Goal: Task Accomplishment & Management: Manage account settings

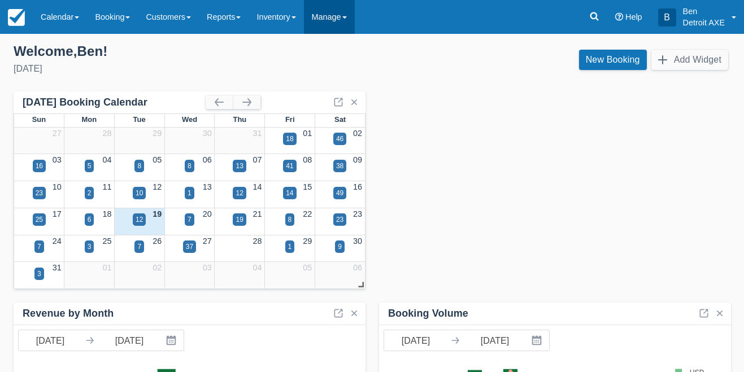
click at [355, 16] on link "Manage" at bounding box center [329, 17] width 51 height 34
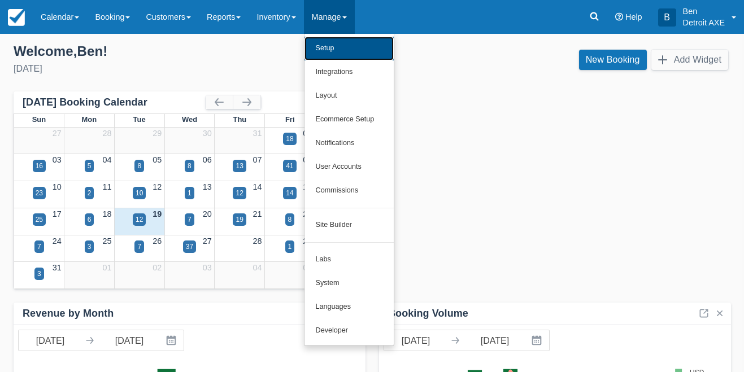
click at [343, 47] on link "Setup" at bounding box center [348, 49] width 89 height 24
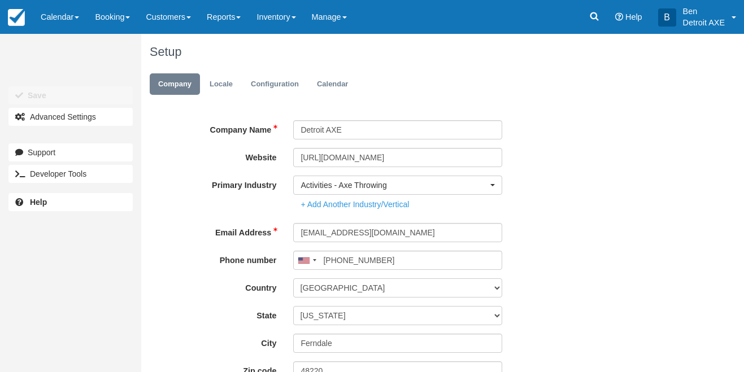
type input "[PHONE_NUMBER]"
click at [345, 26] on link "Manage" at bounding box center [329, 17] width 51 height 34
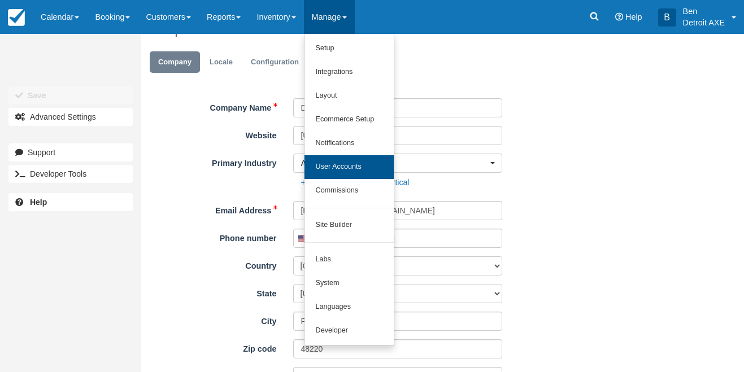
scroll to position [30, 0]
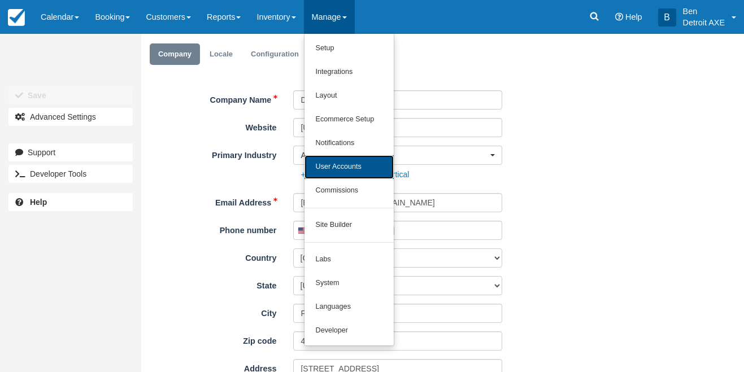
click at [340, 169] on link "User Accounts" at bounding box center [348, 167] width 89 height 24
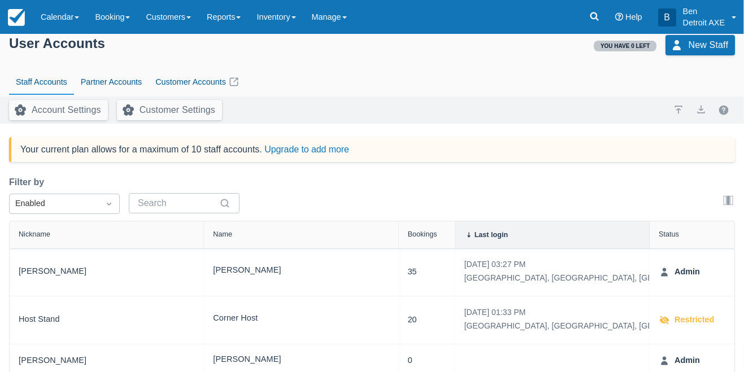
scroll to position [7, 0]
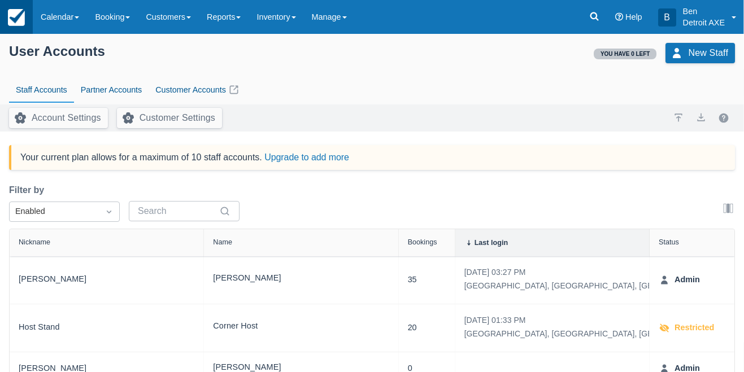
click at [25, 13] on link at bounding box center [16, 17] width 33 height 34
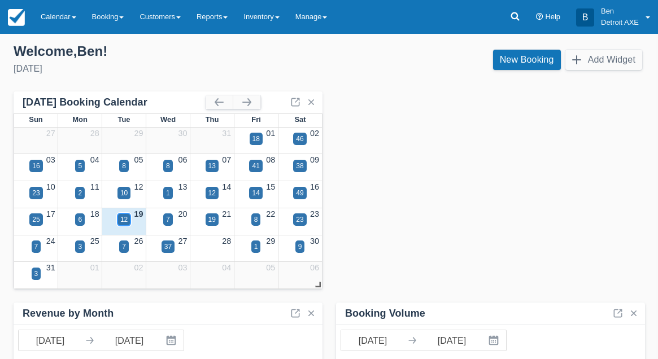
click at [121, 220] on div "12" at bounding box center [123, 220] width 7 height 10
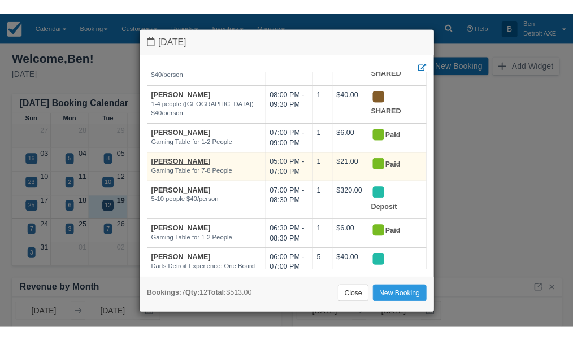
scroll to position [81, 0]
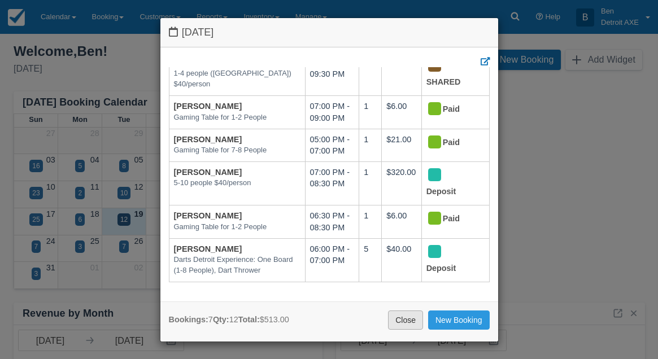
click at [404, 319] on link "Close" at bounding box center [405, 320] width 35 height 19
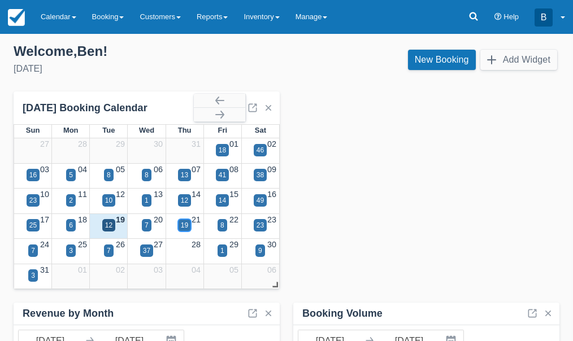
click at [184, 225] on div "19" at bounding box center [184, 225] width 7 height 10
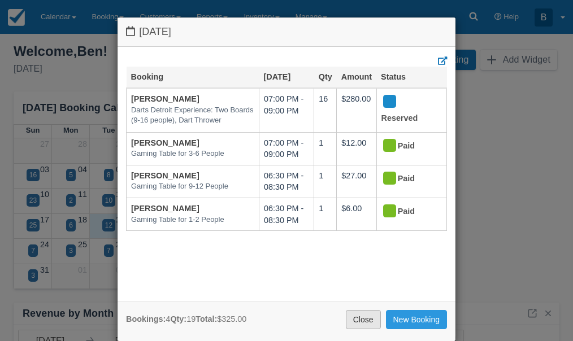
click at [359, 320] on link "Close" at bounding box center [363, 319] width 35 height 19
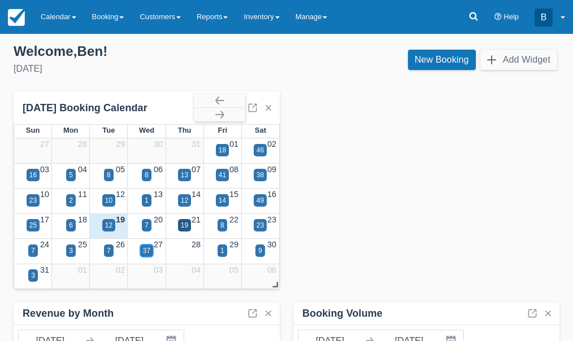
click at [150, 246] on div "37" at bounding box center [146, 251] width 7 height 10
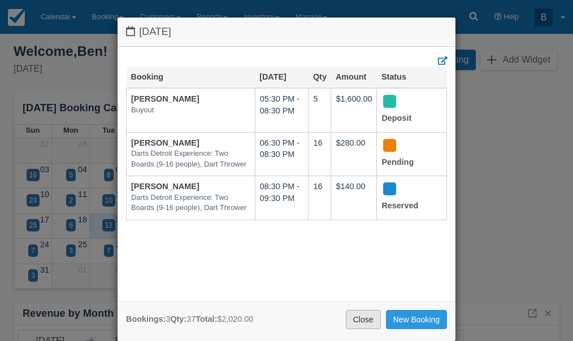
click at [366, 320] on link "Close" at bounding box center [363, 319] width 35 height 19
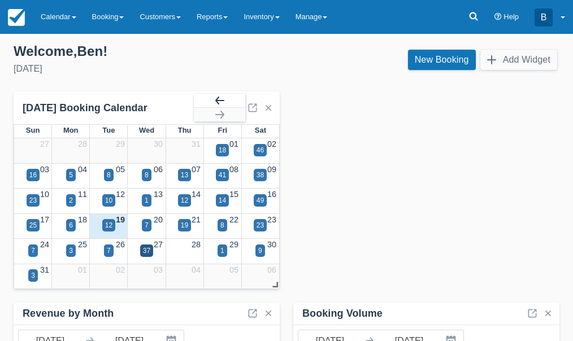
click at [237, 101] on button "button" at bounding box center [219, 101] width 51 height 14
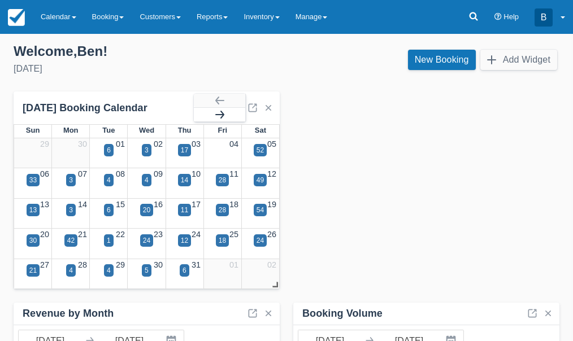
click at [229, 112] on button "button" at bounding box center [219, 115] width 51 height 14
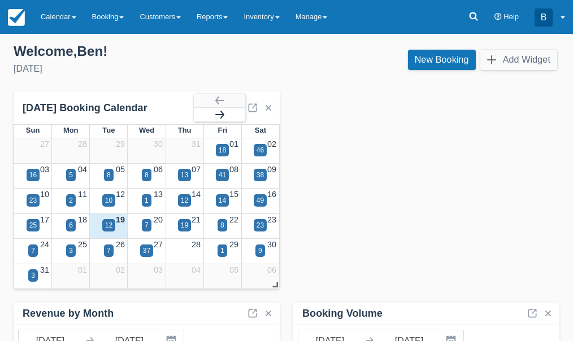
click at [229, 112] on button "button" at bounding box center [219, 115] width 51 height 14
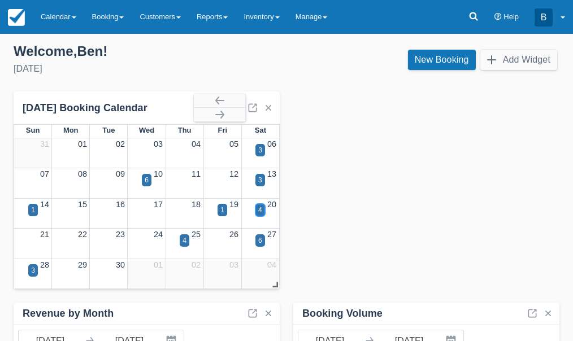
click at [262, 215] on div "4" at bounding box center [260, 210] width 10 height 12
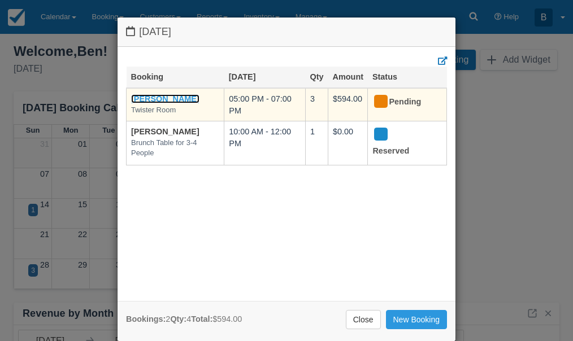
click at [170, 97] on link "[PERSON_NAME]" at bounding box center [165, 98] width 68 height 9
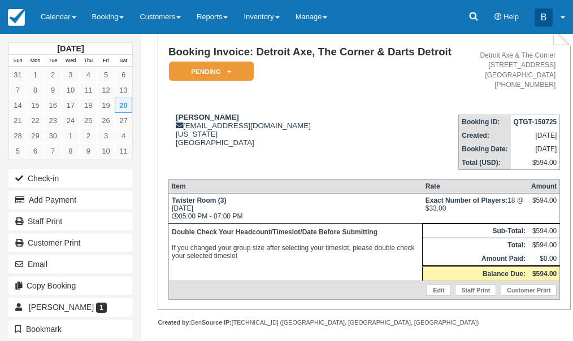
scroll to position [75, 0]
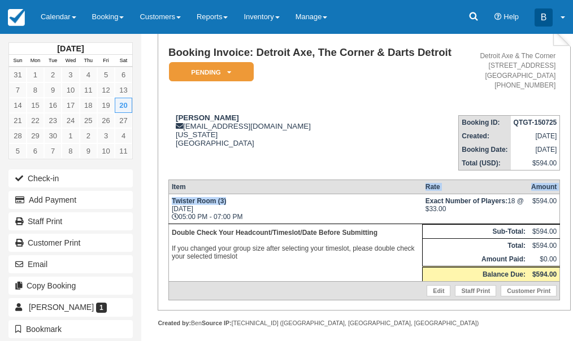
drag, startPoint x: 340, startPoint y: 207, endPoint x: 307, endPoint y: 189, distance: 37.4
click at [307, 189] on table "Item Rate Amount Twister Room (3) Sat Sep 20, 2025 05:00 PM - 07:00 PM Exact Nu…" at bounding box center [363, 240] width 391 height 121
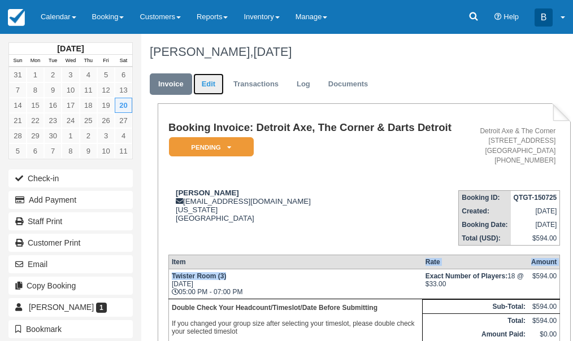
click at [216, 82] on link "Edit" at bounding box center [208, 84] width 30 height 22
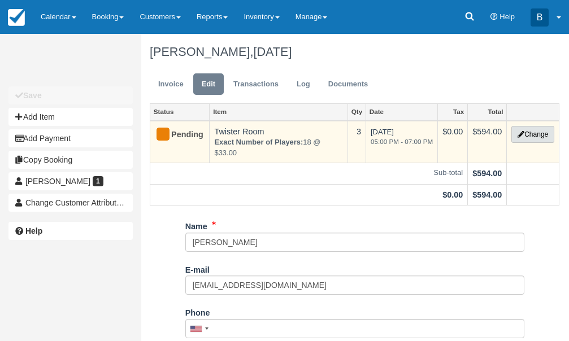
click at [519, 138] on button "Change" at bounding box center [532, 134] width 43 height 17
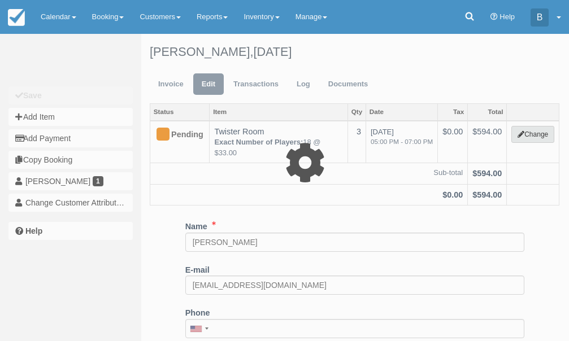
select select "6"
type input "594.00"
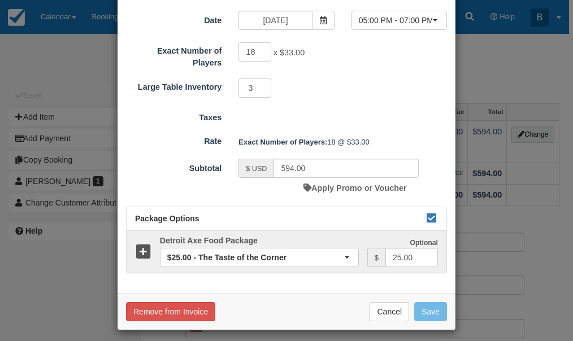
scroll to position [124, 0]
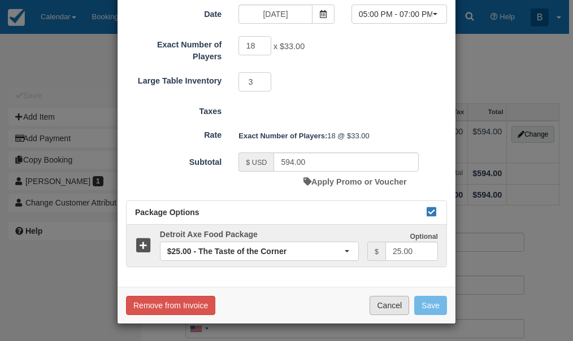
click at [382, 310] on button "Cancel" at bounding box center [389, 305] width 40 height 19
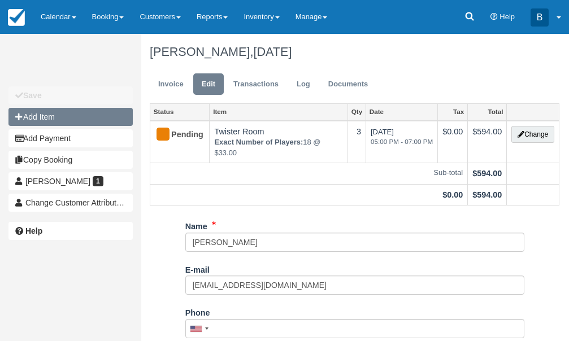
click at [69, 117] on button "Add Item" at bounding box center [70, 117] width 124 height 18
select select "55"
type input "0.00"
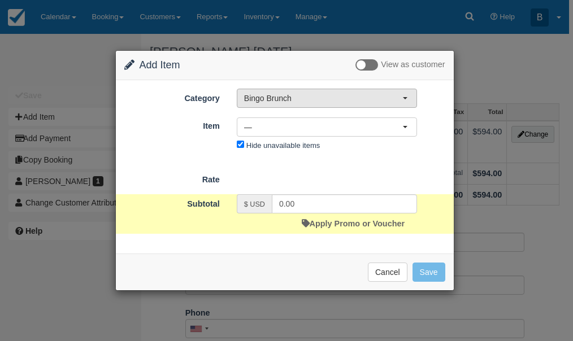
click at [257, 99] on span "Bingo Brunch" at bounding box center [323, 98] width 158 height 11
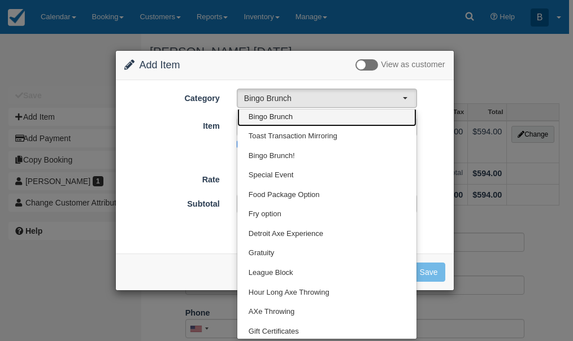
scroll to position [0, 0]
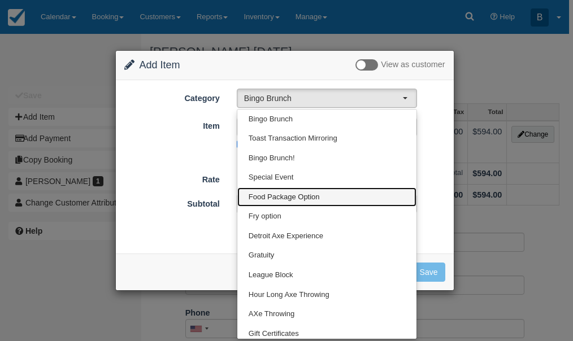
click at [292, 198] on span "Food Package Option" at bounding box center [283, 197] width 71 height 11
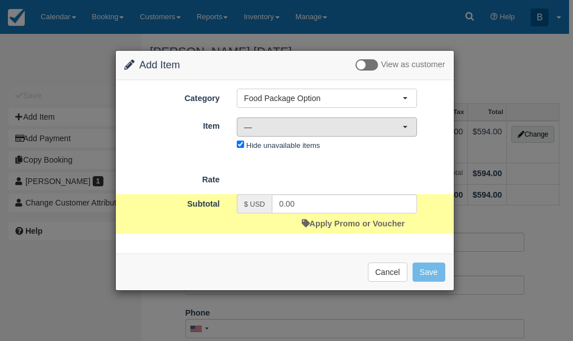
click at [313, 130] on span "—" at bounding box center [323, 126] width 158 height 11
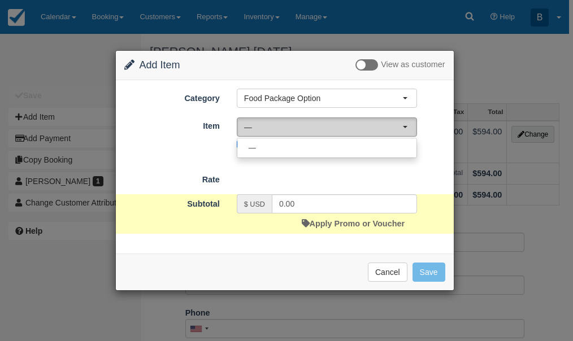
click at [313, 130] on span "—" at bounding box center [323, 126] width 158 height 11
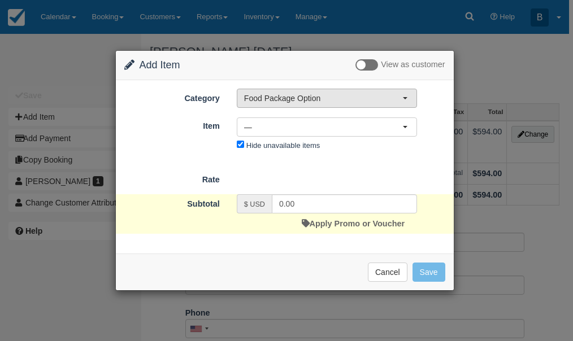
click at [330, 98] on span "Food Package Option" at bounding box center [323, 98] width 158 height 11
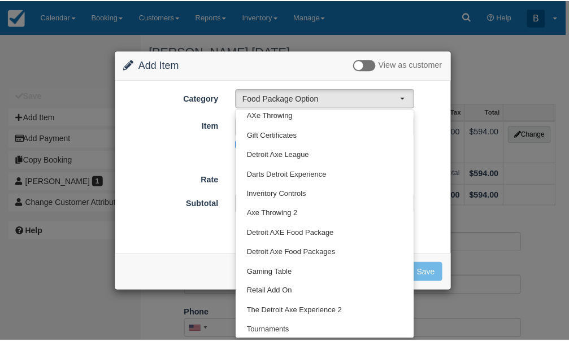
scroll to position [200, 0]
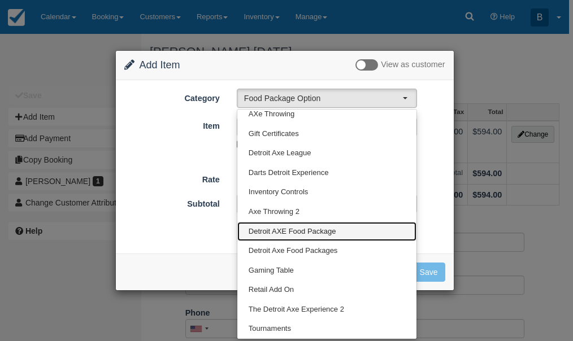
click at [316, 229] on span "Detroit AXE Food Package" at bounding box center [292, 231] width 88 height 11
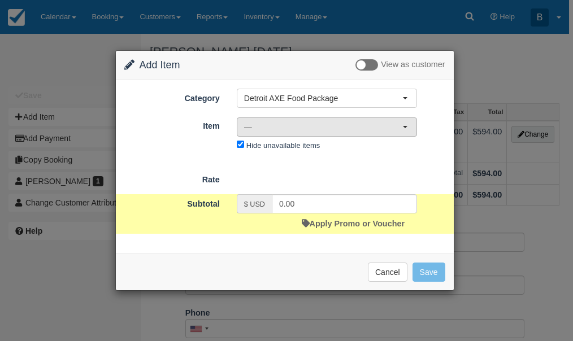
click at [335, 132] on span "—" at bounding box center [323, 126] width 158 height 11
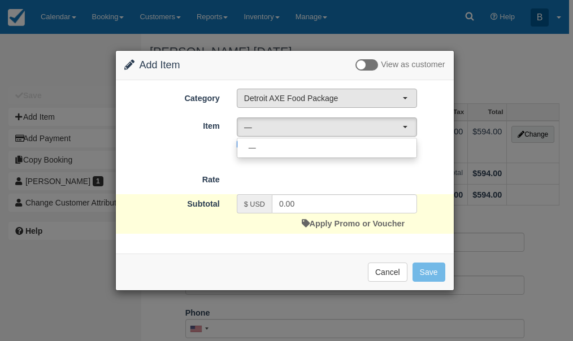
click at [347, 95] on span "Detroit AXE Food Package" at bounding box center [323, 98] width 158 height 11
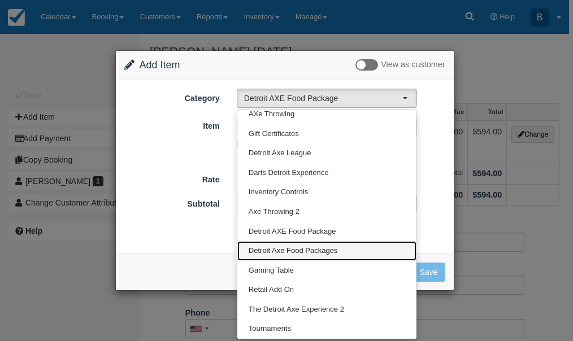
click at [320, 249] on span "Detroit Axe Food Packages" at bounding box center [292, 251] width 89 height 11
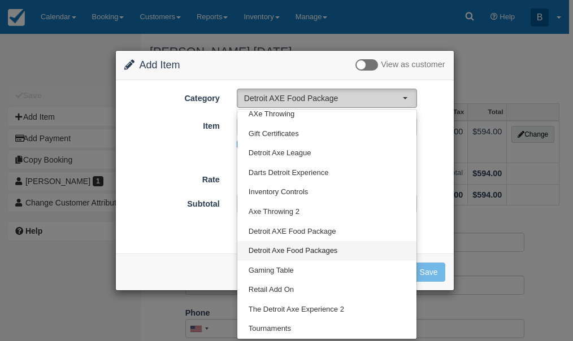
select select "9"
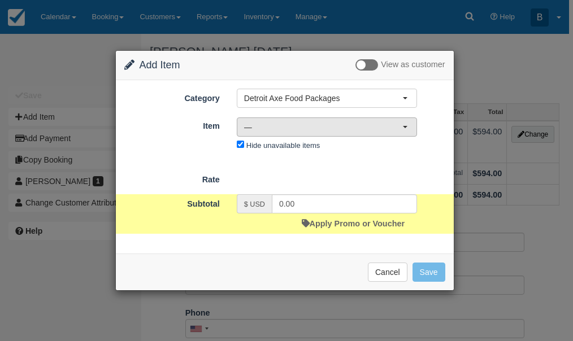
click at [353, 133] on button "—" at bounding box center [327, 126] width 180 height 19
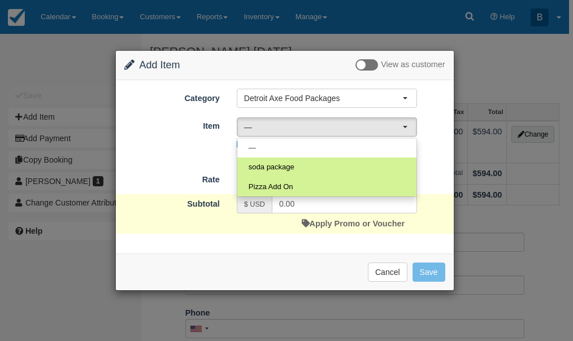
click at [424, 148] on div "Nothing selected — — soda package Pizza Add On — soda package Pizza Add On Detr…" at bounding box center [326, 135] width 197 height 37
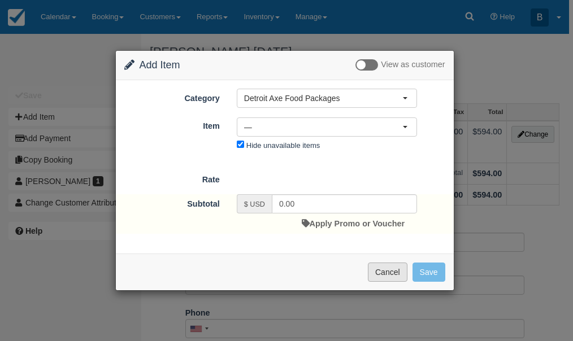
click at [383, 274] on button "Cancel" at bounding box center [388, 272] width 40 height 19
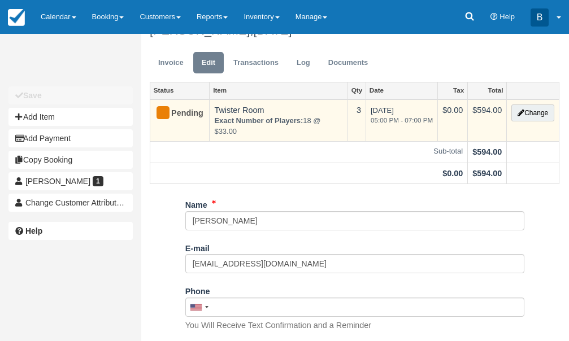
scroll to position [0, 0]
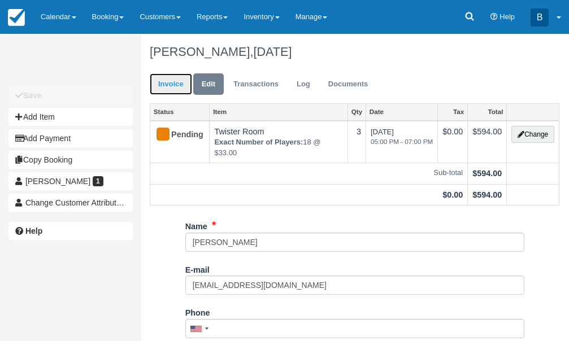
click at [182, 89] on link "Invoice" at bounding box center [171, 84] width 42 height 22
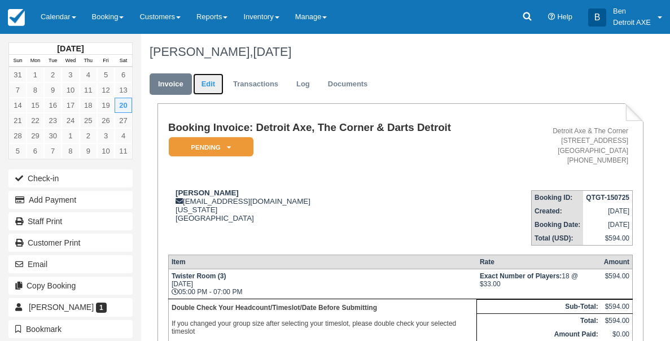
click at [215, 86] on link "Edit" at bounding box center [208, 84] width 30 height 22
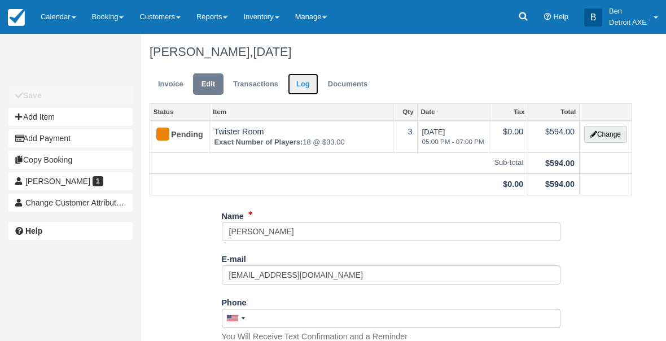
click at [309, 84] on link "Log" at bounding box center [303, 84] width 30 height 22
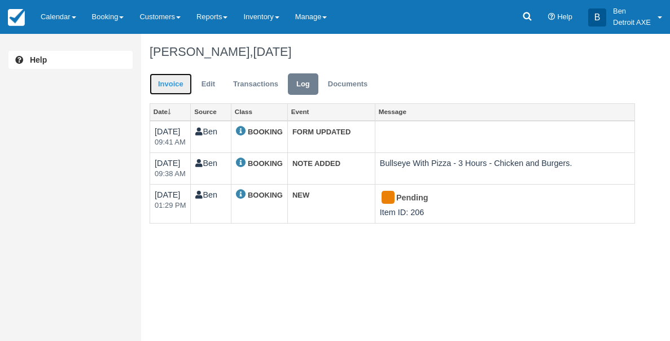
click at [177, 86] on link "Invoice" at bounding box center [171, 84] width 42 height 22
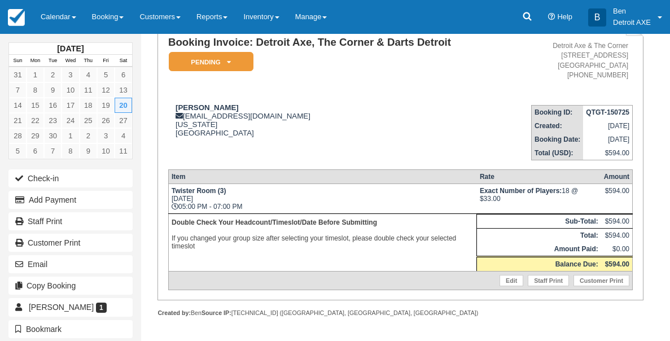
scroll to position [173, 0]
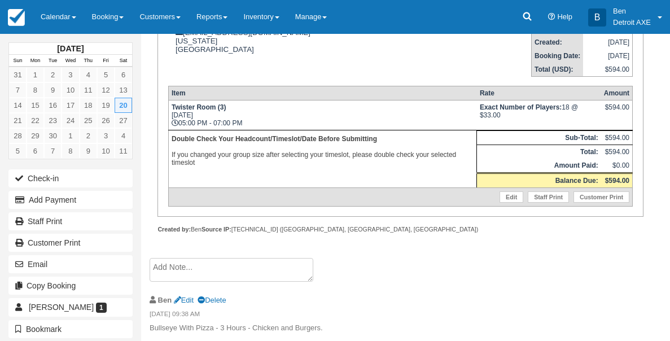
click at [229, 269] on textarea at bounding box center [232, 270] width 164 height 24
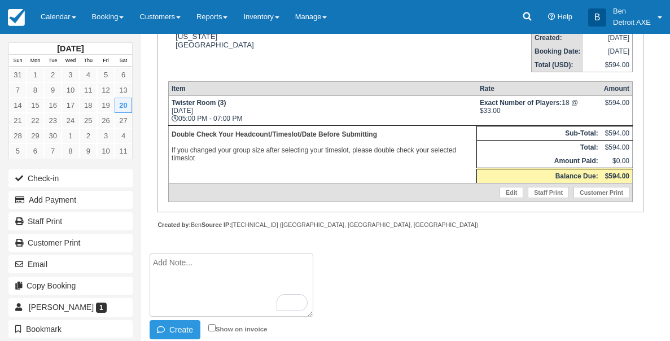
click at [411, 254] on div "Booking Invoice: Detroit Axe, The Corner & Darts Detroit Pending   Reserved Dep…" at bounding box center [401, 92] width 486 height 324
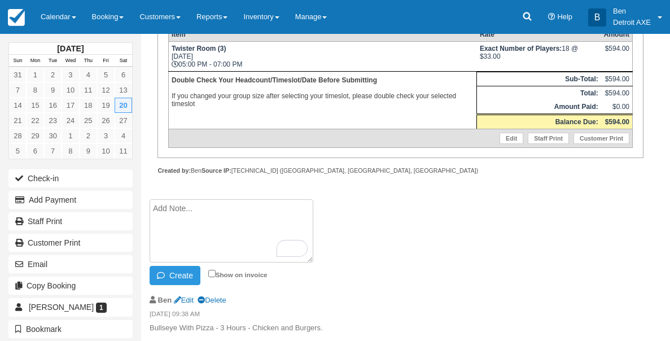
scroll to position [232, 0]
click at [253, 233] on textarea "To enrich screen reader interactions, please activate Accessibility in Grammarl…" at bounding box center [232, 230] width 164 height 63
type textarea "$36/person- only 2 hour."
click at [178, 269] on button "Create" at bounding box center [175, 275] width 51 height 19
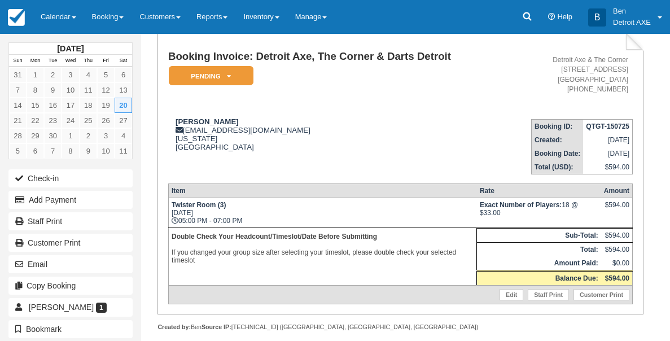
scroll to position [0, 0]
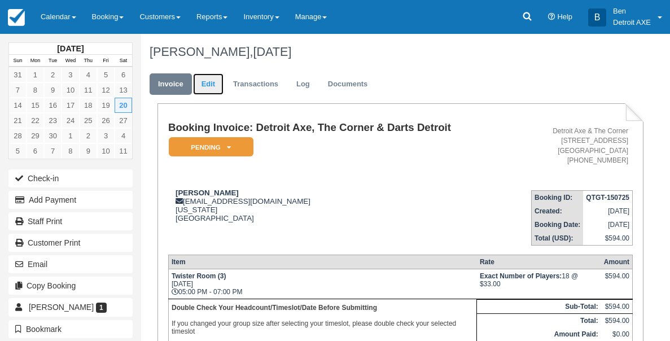
click at [212, 88] on link "Edit" at bounding box center [208, 84] width 30 height 22
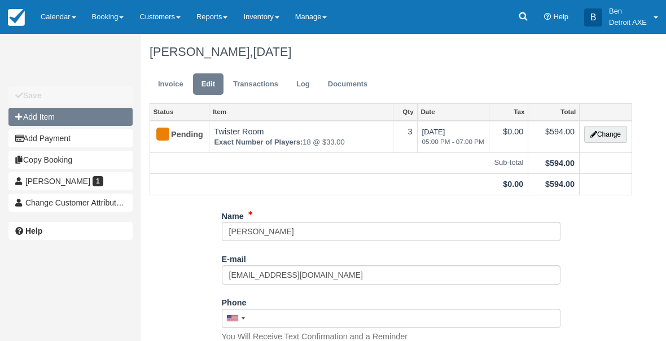
click at [62, 120] on button "Add Item" at bounding box center [70, 117] width 124 height 18
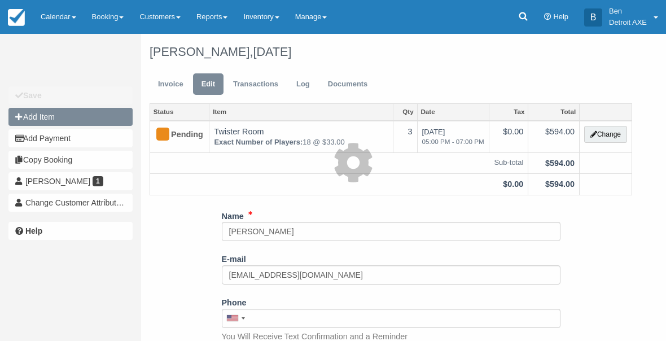
type input "0.00"
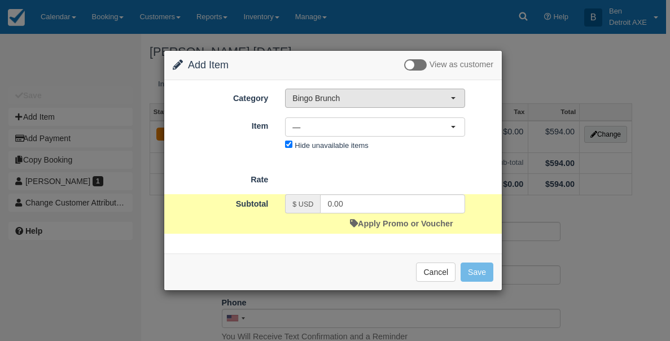
click at [417, 97] on span "Bingo Brunch" at bounding box center [371, 98] width 158 height 11
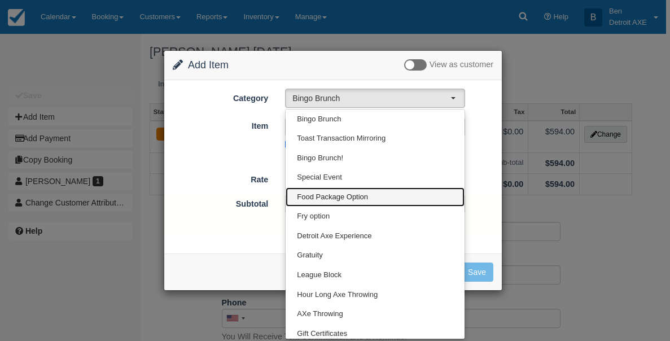
click at [356, 198] on span "Food Package Option" at bounding box center [332, 197] width 71 height 11
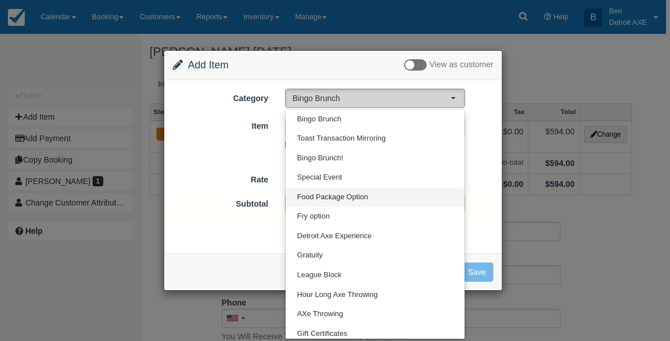
select select "17"
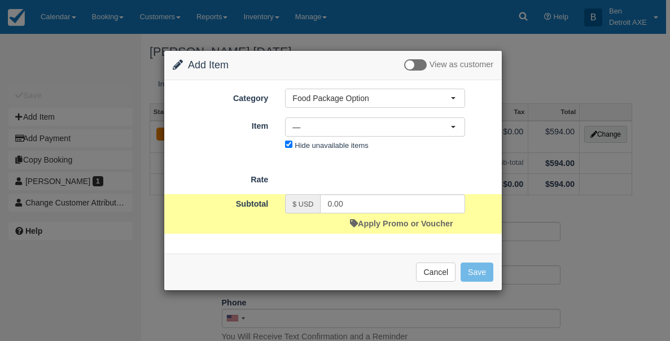
click at [397, 116] on div "Item Nothing selected — — — Hide unavailable items" at bounding box center [333, 134] width 338 height 37
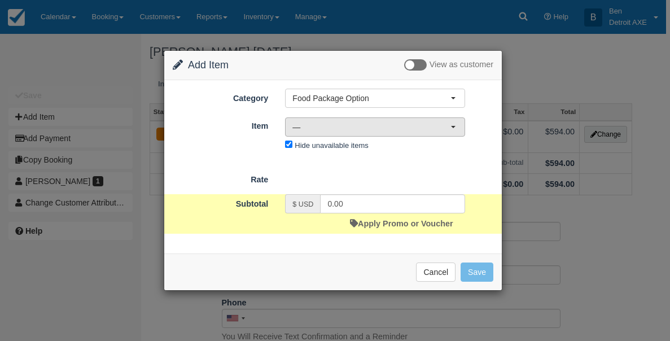
click at [395, 123] on span "—" at bounding box center [371, 126] width 158 height 11
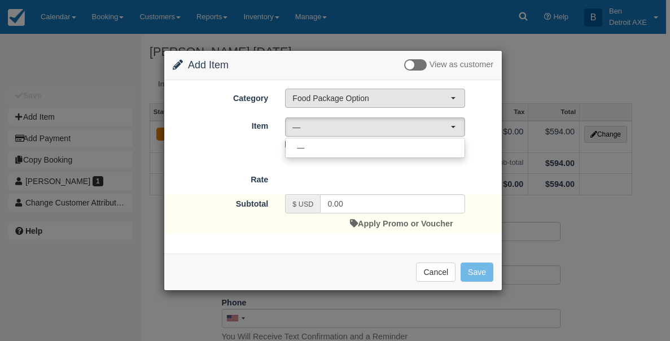
click at [404, 97] on span "Food Package Option" at bounding box center [371, 98] width 158 height 11
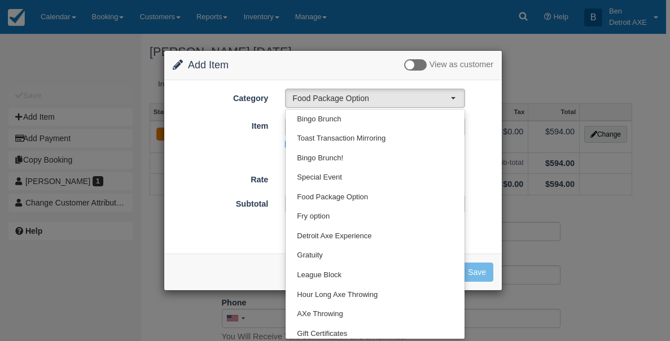
click at [253, 159] on form "Category Food Package Option Bingo Brunch Toast Transaction Mirroring Bingo Bru…" at bounding box center [333, 161] width 321 height 145
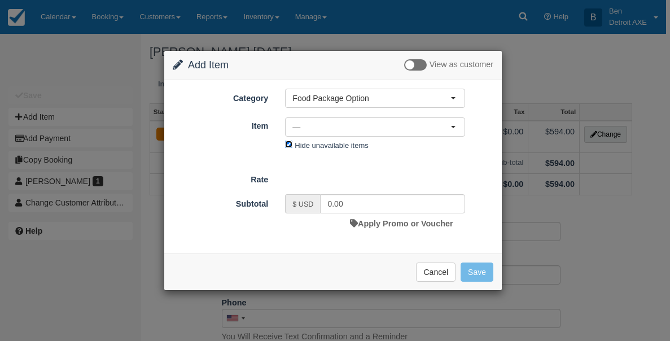
click at [290, 144] on input "Hide unavailable items" at bounding box center [288, 144] width 7 height 7
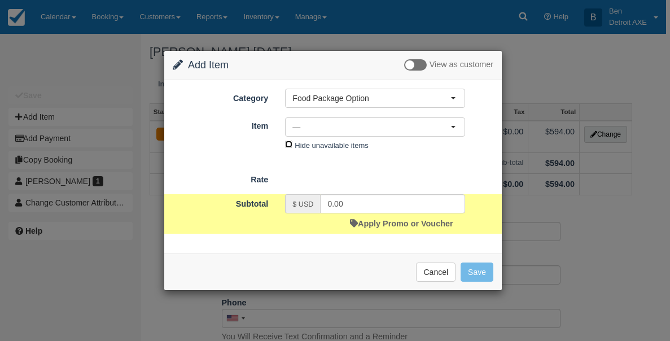
click at [290, 144] on input "Hide unavailable items" at bounding box center [288, 144] width 7 height 7
checkbox input "true"
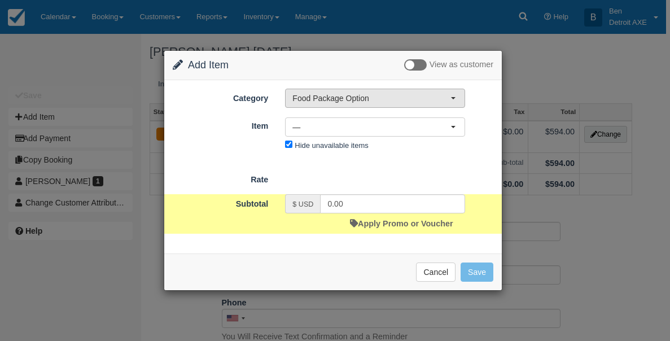
click at [388, 98] on span "Food Package Option" at bounding box center [371, 98] width 158 height 11
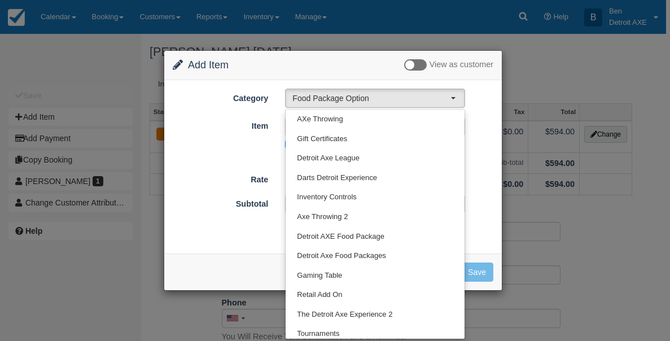
scroll to position [200, 0]
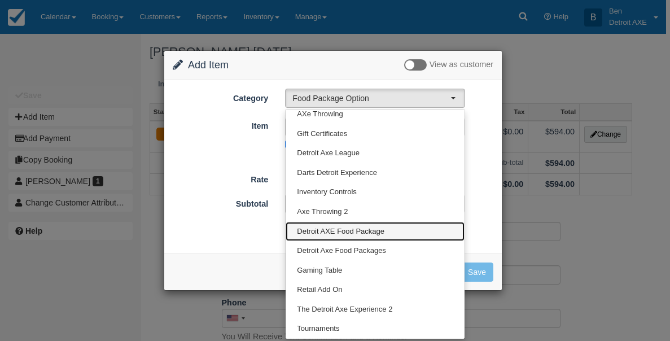
click at [365, 233] on span "Detroit AXE Food Package" at bounding box center [341, 231] width 88 height 11
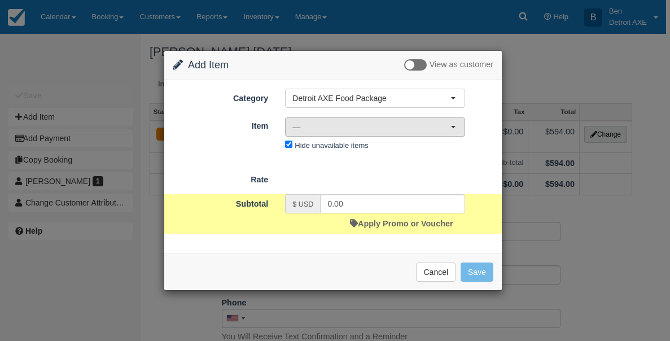
click at [363, 132] on button "—" at bounding box center [375, 126] width 180 height 19
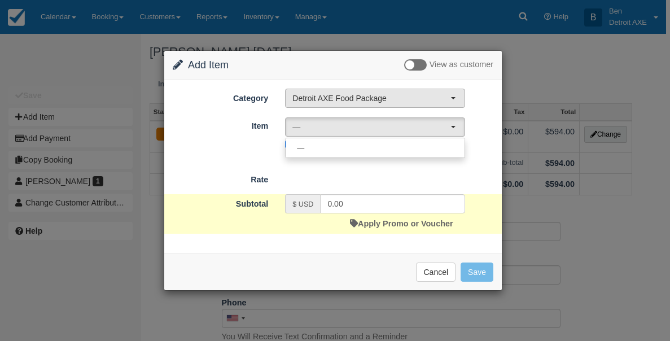
click at [391, 99] on span "Detroit AXE Food Package" at bounding box center [371, 98] width 158 height 11
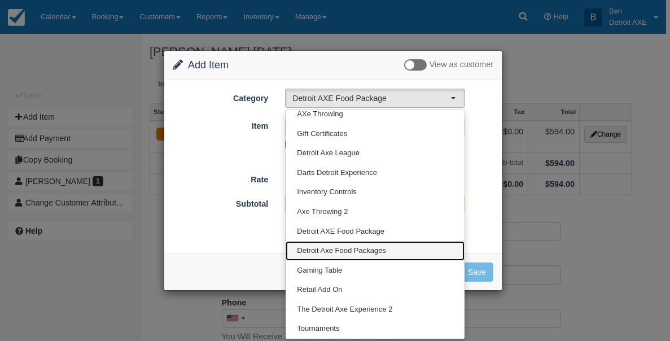
click at [368, 249] on span "Detroit Axe Food Packages" at bounding box center [341, 251] width 89 height 11
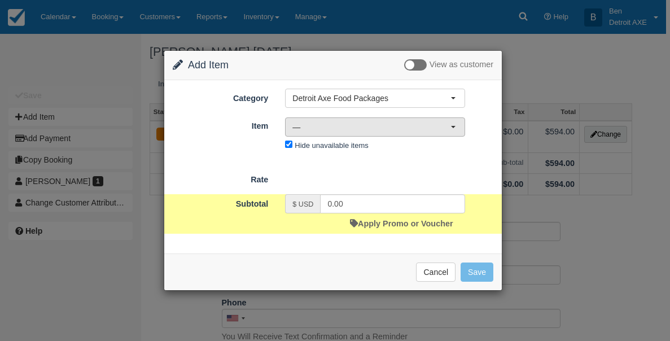
click at [391, 130] on span "—" at bounding box center [371, 126] width 158 height 11
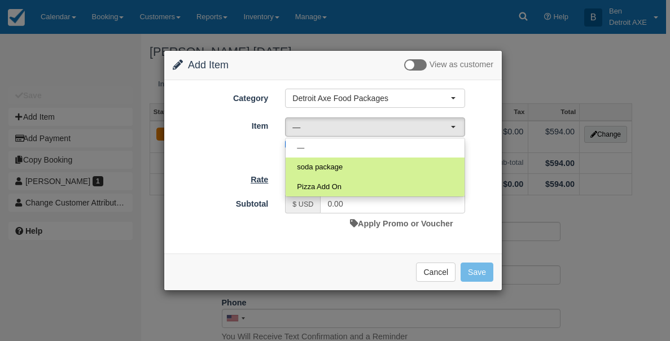
click at [239, 173] on label "Rate" at bounding box center [220, 178] width 112 height 16
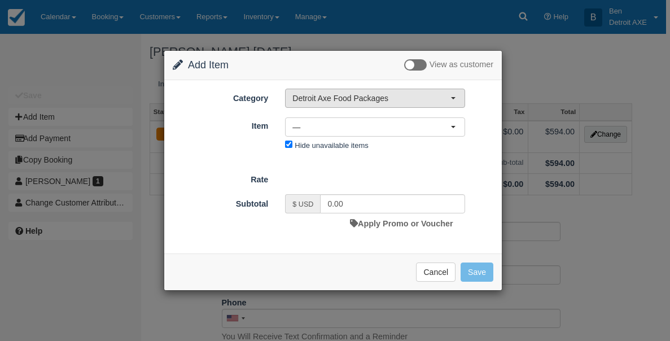
click at [423, 96] on span "Detroit Axe Food Packages" at bounding box center [371, 98] width 158 height 11
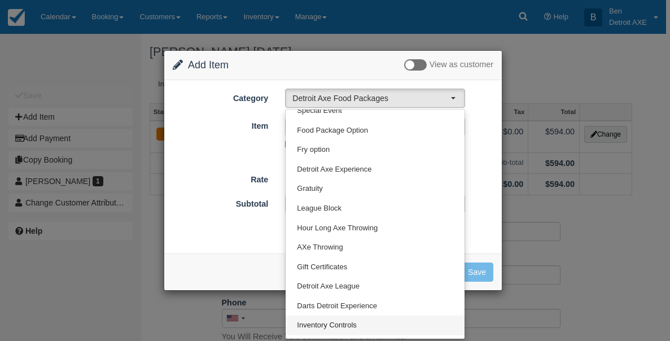
scroll to position [0, 0]
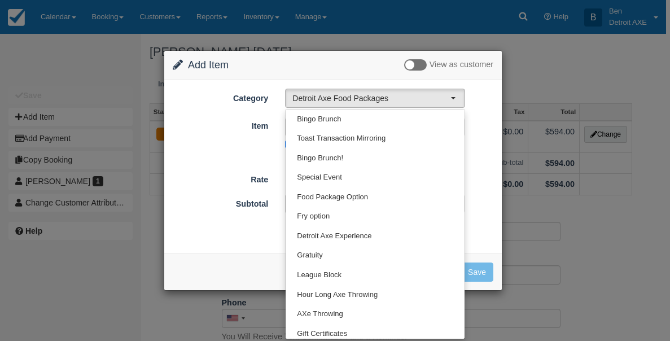
click at [489, 171] on div at bounding box center [389, 171] width 225 height 1
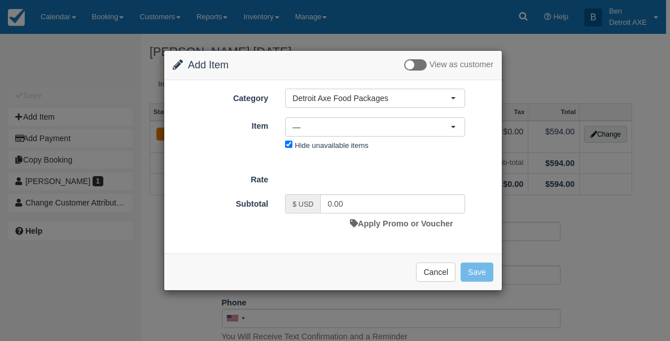
click at [488, 171] on div at bounding box center [389, 171] width 225 height 1
click at [427, 271] on button "Cancel" at bounding box center [436, 272] width 40 height 19
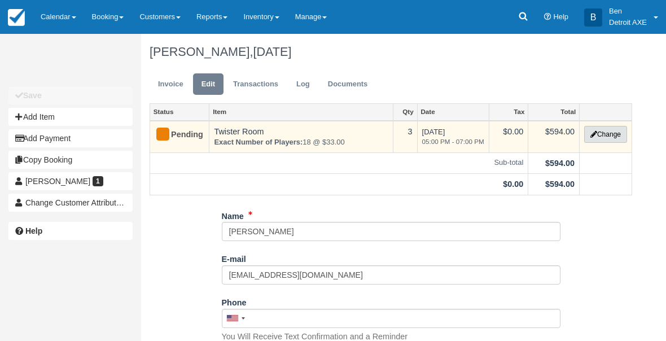
click at [605, 137] on button "Change" at bounding box center [605, 134] width 43 height 17
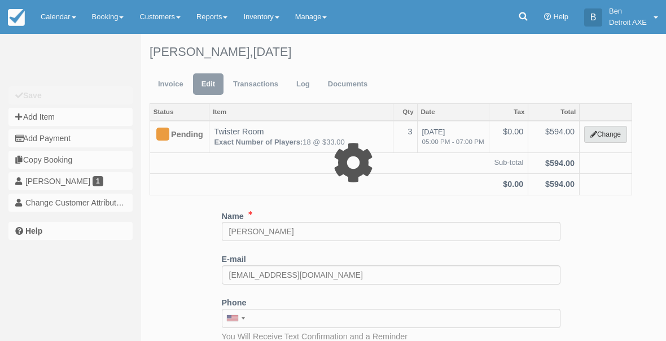
select select "6"
type input "594.00"
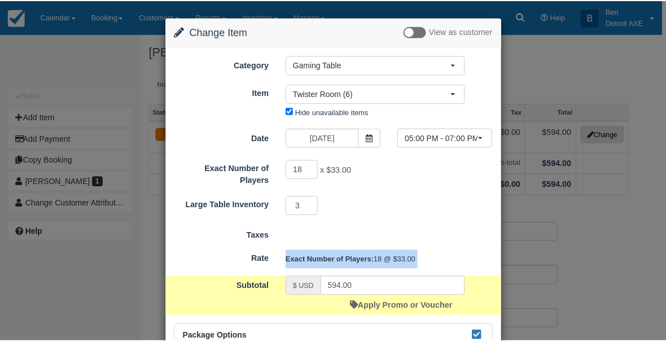
scroll to position [124, 0]
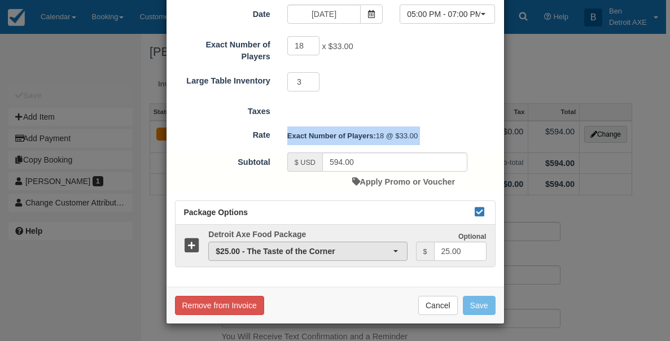
click at [397, 252] on button "$25.00 - The Taste of the Corner" at bounding box center [307, 251] width 199 height 19
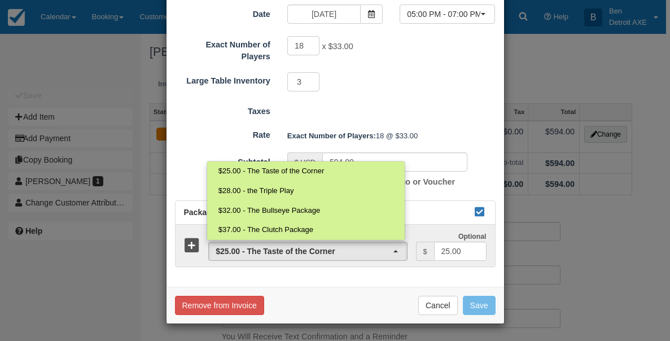
click at [379, 272] on div "Category Gaming Table Bingo Brunch Toast Transaction Mirroring Bingo Brunch! Sp…" at bounding box center [336, 105] width 338 height 364
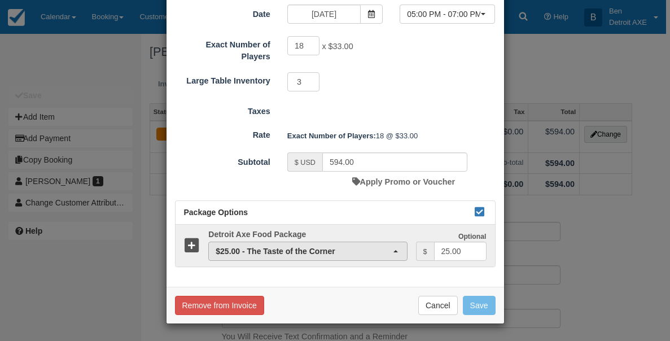
click at [395, 250] on span "button" at bounding box center [396, 251] width 5 height 2
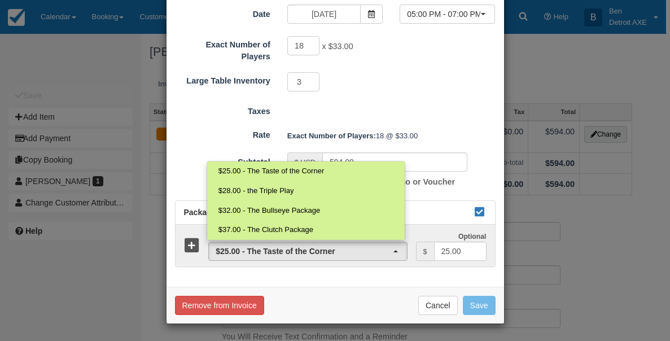
click at [322, 278] on div "Category Gaming Table Bingo Brunch Toast Transaction Mirroring Bingo Brunch! Sp…" at bounding box center [336, 105] width 338 height 364
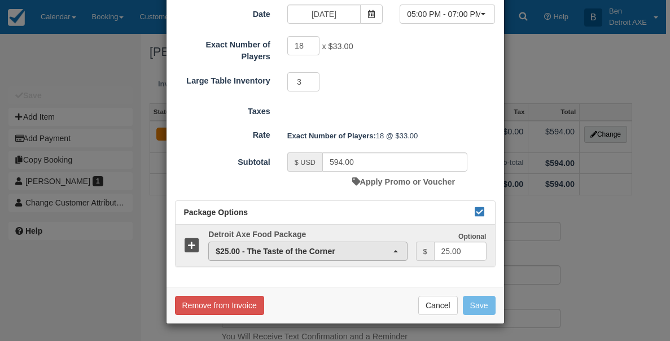
click at [302, 248] on span "$25.00 - The Taste of the Corner" at bounding box center [304, 251] width 177 height 11
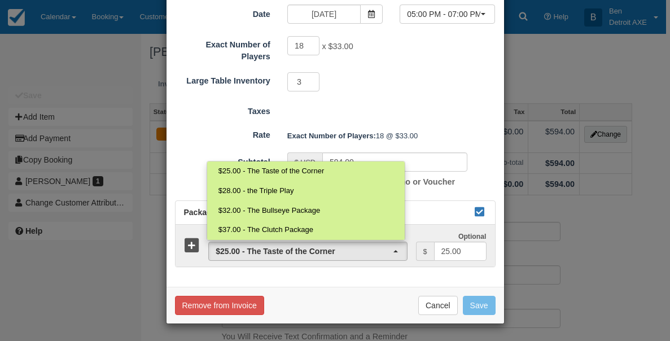
click at [330, 283] on div "Category Gaming Table Bingo Brunch Toast Transaction Mirroring Bingo Brunch! Sp…" at bounding box center [336, 105] width 338 height 364
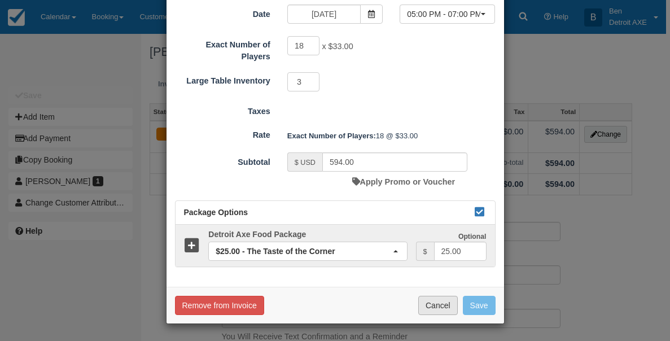
click at [425, 302] on button "Cancel" at bounding box center [438, 305] width 40 height 19
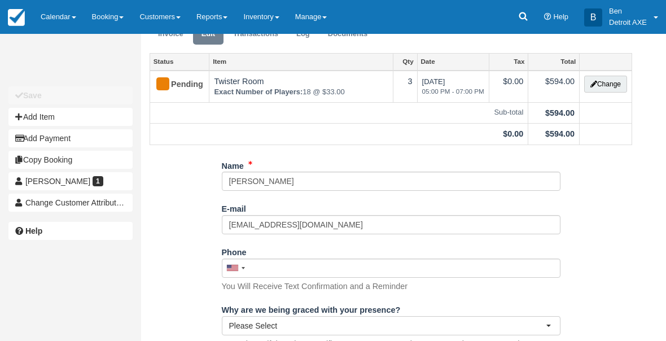
scroll to position [0, 0]
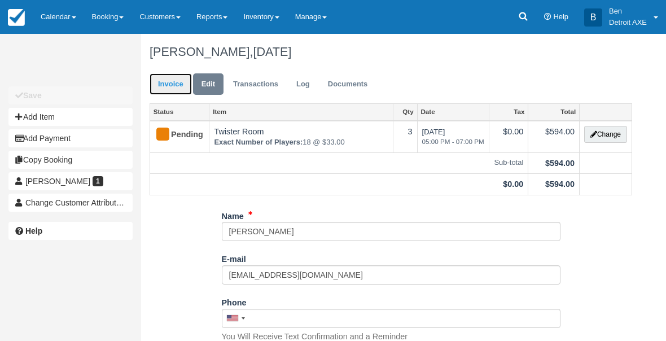
click at [167, 85] on link "Invoice" at bounding box center [171, 84] width 42 height 22
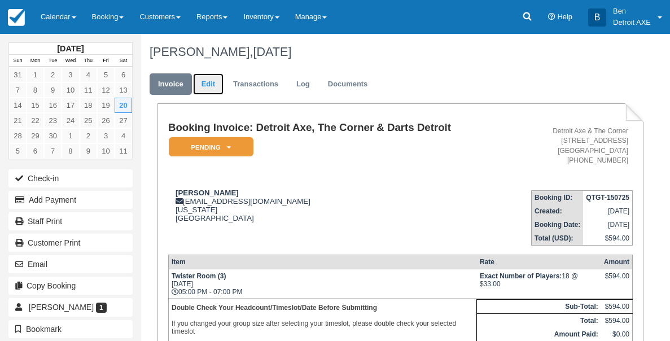
click at [213, 90] on link "Edit" at bounding box center [208, 84] width 30 height 22
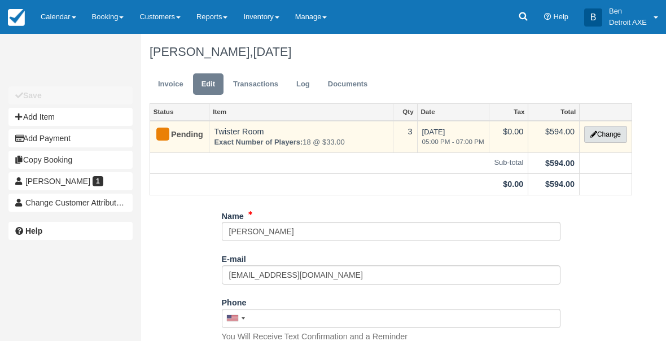
click at [591, 126] on button "Change" at bounding box center [605, 134] width 43 height 17
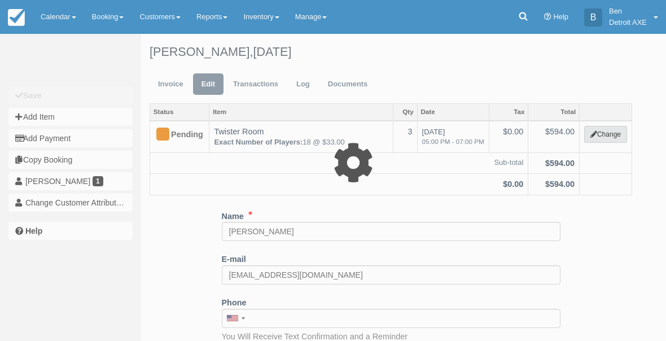
select select "6"
type input "594.00"
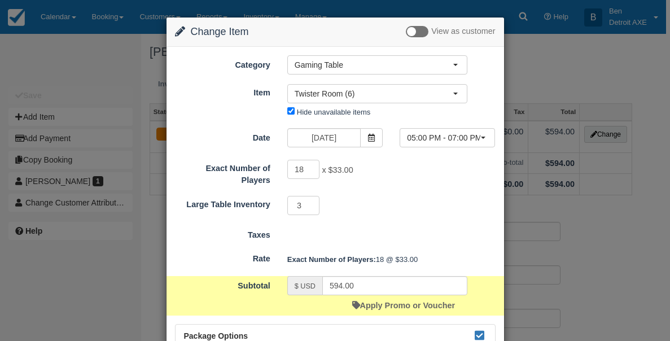
scroll to position [124, 0]
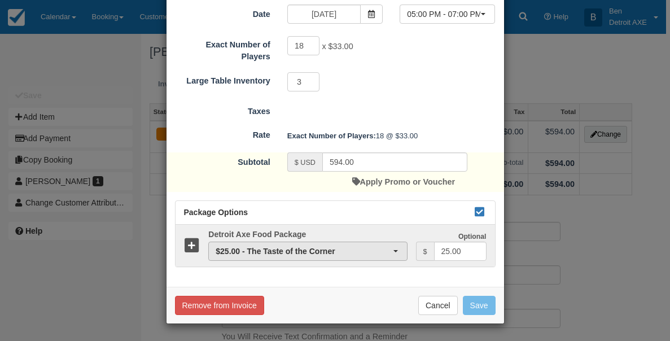
click at [401, 252] on button "$25.00 - The Taste of the Corner" at bounding box center [307, 251] width 199 height 19
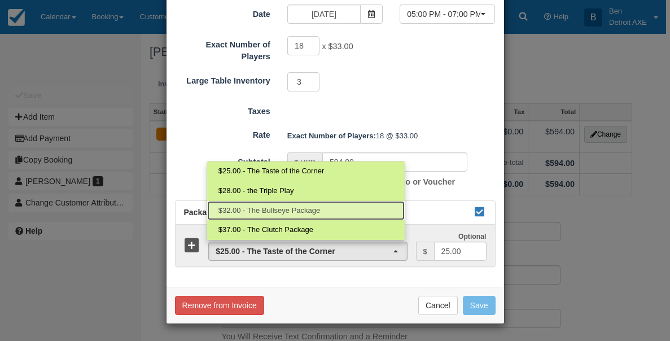
click at [375, 212] on link "$32.00 - The Bullseye Package" at bounding box center [306, 211] width 198 height 20
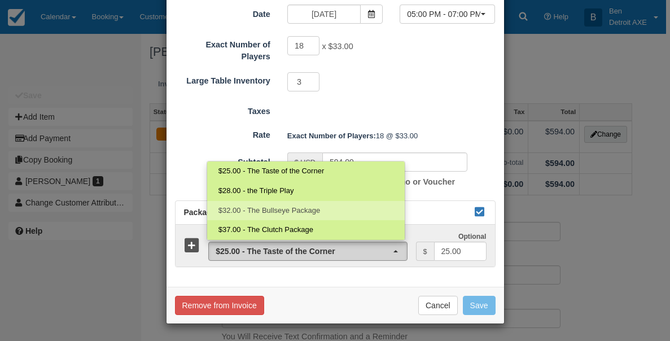
select select "41"
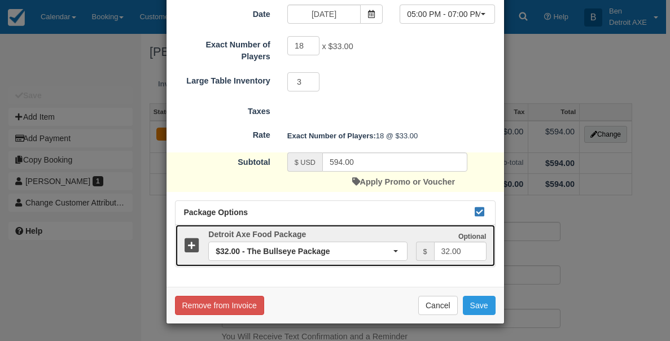
click at [190, 246] on icon at bounding box center [192, 246] width 16 height 16
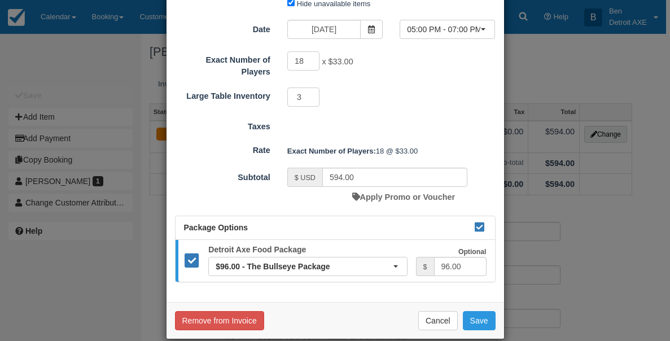
scroll to position [109, 0]
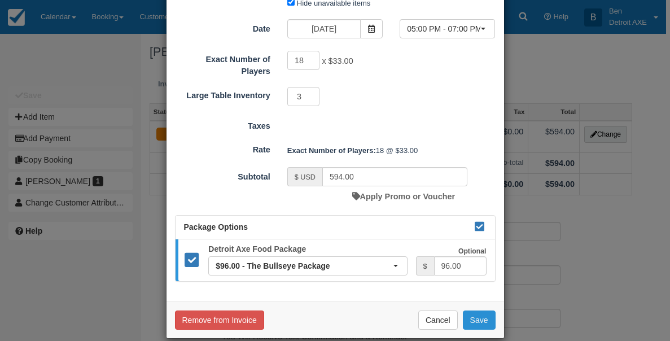
click at [484, 324] on button "Save" at bounding box center [479, 320] width 33 height 19
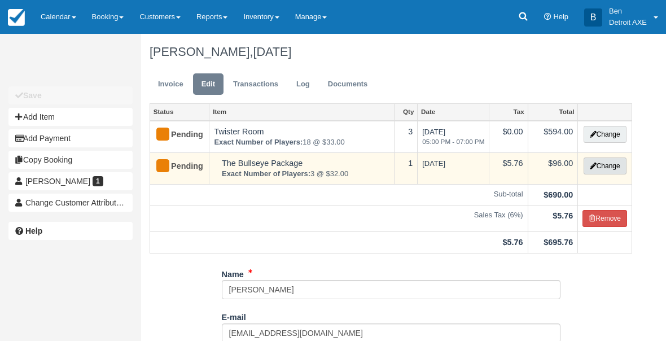
click at [591, 167] on icon "button" at bounding box center [593, 166] width 7 height 7
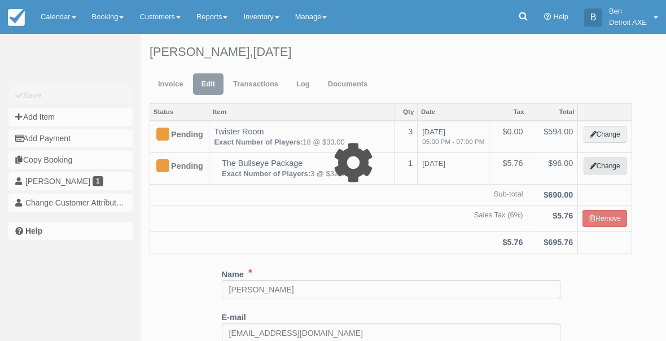
select select "9"
type input "96.00"
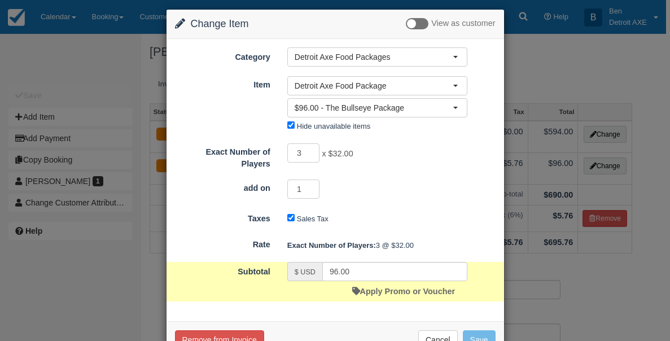
scroll to position [10, 0]
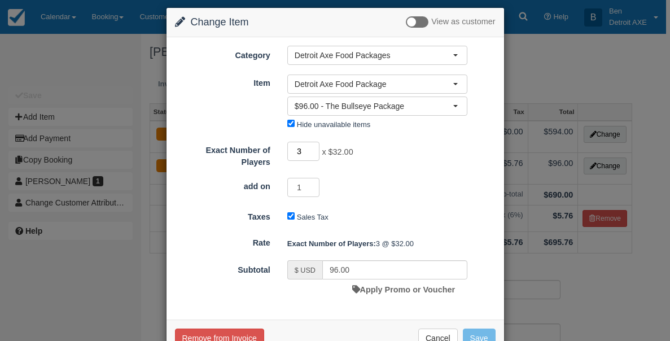
drag, startPoint x: 302, startPoint y: 156, endPoint x: 289, endPoint y: 156, distance: 13.0
click at [289, 156] on input "3" at bounding box center [303, 151] width 33 height 19
type input "20"
click at [426, 182] on div "1" at bounding box center [377, 189] width 197 height 22
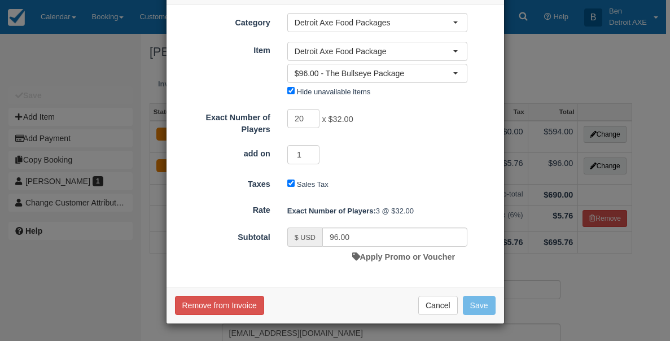
type input "640.00"
click at [477, 307] on button "Save" at bounding box center [479, 305] width 33 height 19
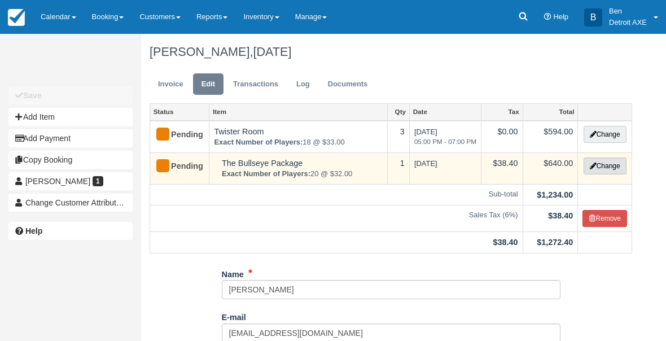
click at [595, 164] on button "Change" at bounding box center [605, 166] width 43 height 17
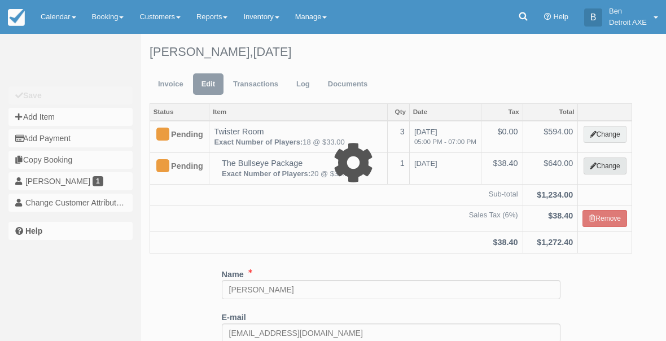
select select "9"
type input "640.00"
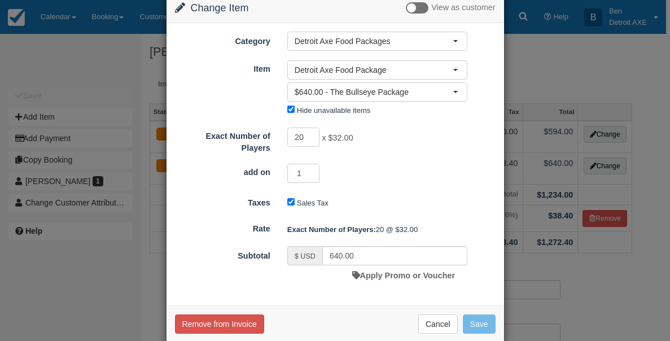
scroll to position [43, 0]
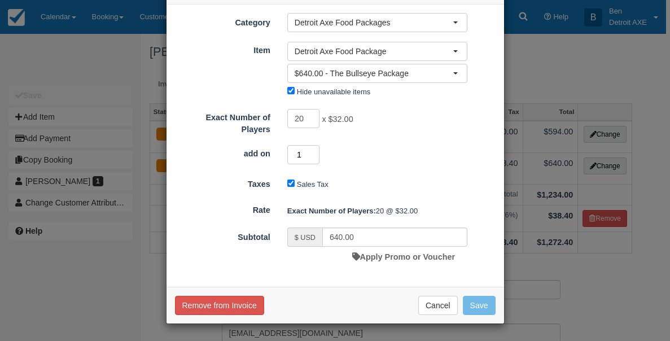
click at [299, 155] on input "1" at bounding box center [303, 154] width 33 height 19
click at [427, 304] on button "Cancel" at bounding box center [438, 305] width 40 height 19
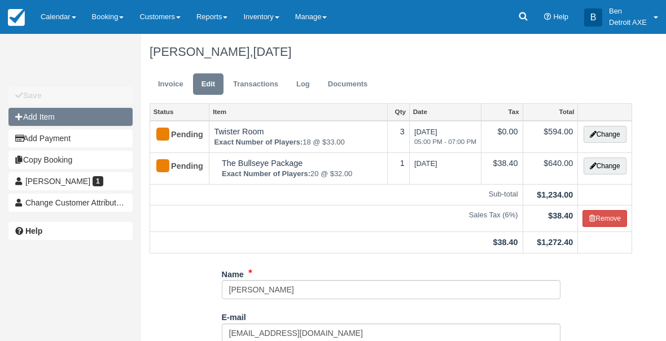
click at [81, 123] on button "Add Item" at bounding box center [70, 117] width 124 height 18
select select "55"
type input "0.00"
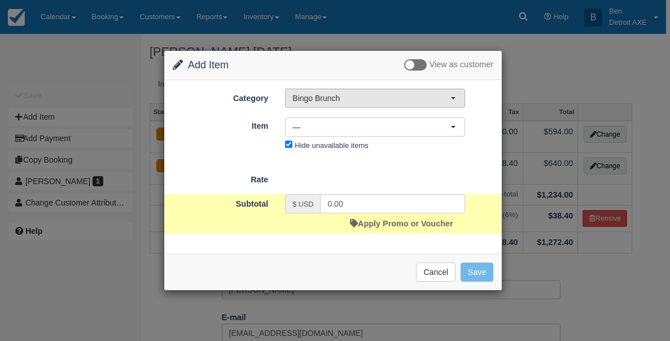
click at [314, 95] on span "Bingo Brunch" at bounding box center [371, 98] width 158 height 11
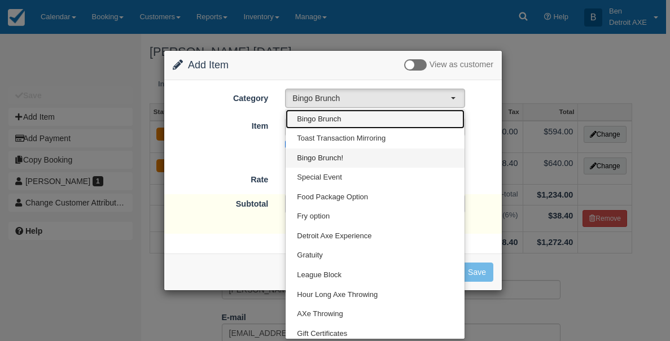
scroll to position [200, 0]
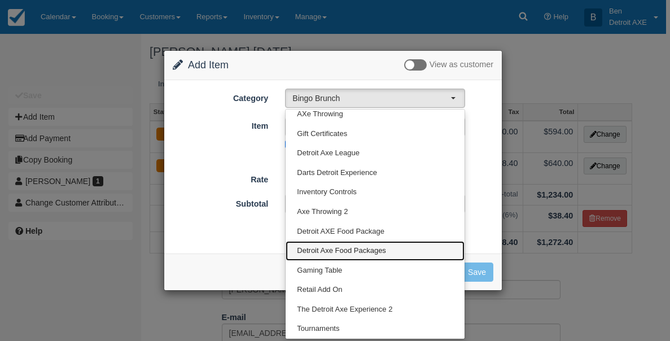
click at [334, 255] on span "Detroit Axe Food Packages" at bounding box center [341, 251] width 89 height 11
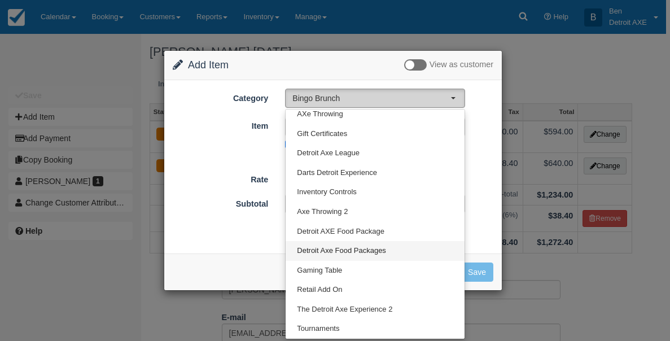
select select "9"
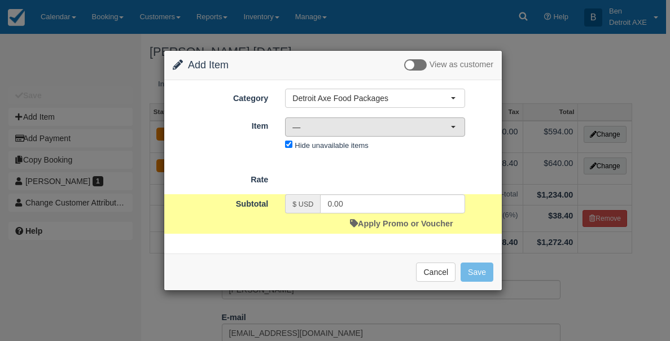
click at [388, 132] on span "—" at bounding box center [371, 126] width 158 height 11
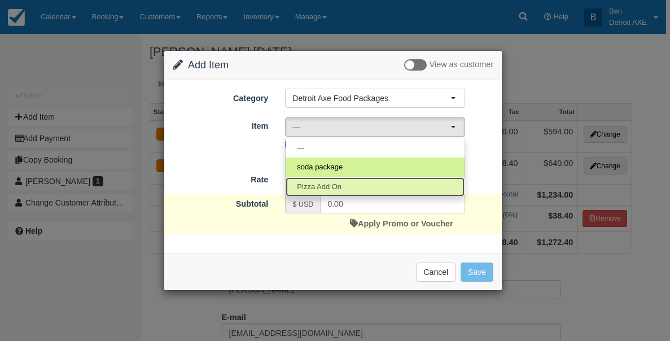
click at [328, 183] on span "Pizza Add On" at bounding box center [319, 187] width 45 height 11
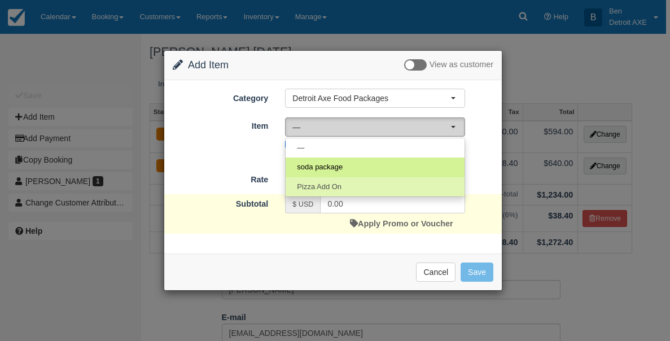
select select "215"
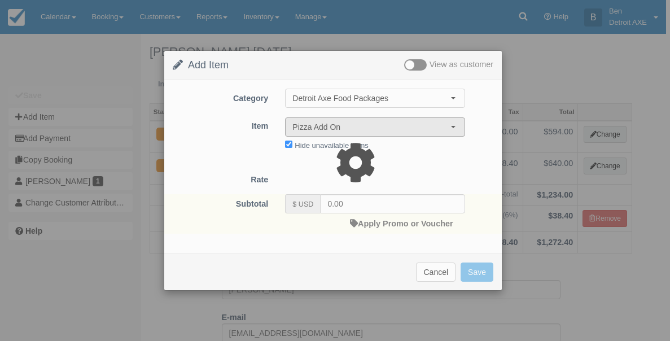
type input "15.00"
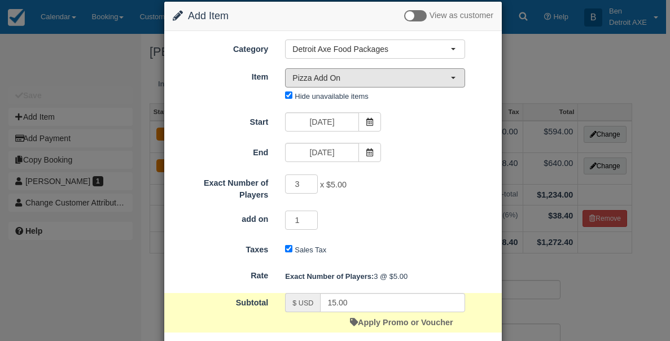
scroll to position [20, 0]
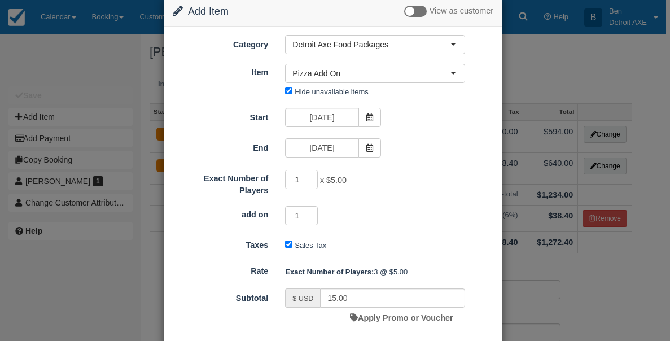
drag, startPoint x: 307, startPoint y: 183, endPoint x: 286, endPoint y: 183, distance: 20.3
type input "1"
click at [286, 183] on input "1" at bounding box center [301, 179] width 33 height 19
type input "5.00"
click at [309, 176] on input "2" at bounding box center [301, 179] width 33 height 19
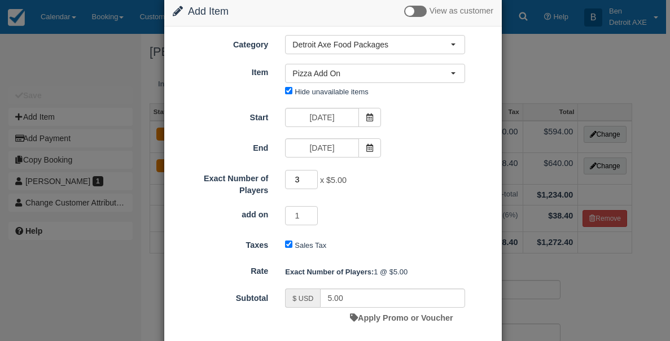
click at [309, 176] on input "3" at bounding box center [301, 179] width 33 height 19
click at [309, 176] on input "4" at bounding box center [301, 179] width 33 height 19
click at [309, 176] on input "5" at bounding box center [301, 179] width 33 height 19
click at [309, 176] on input "6" at bounding box center [301, 179] width 33 height 19
click at [309, 176] on input "7" at bounding box center [301, 179] width 33 height 19
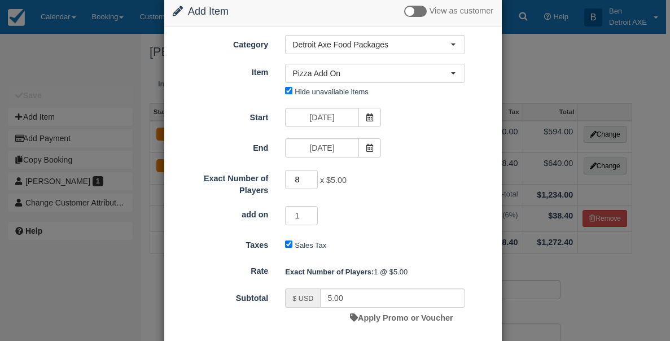
click at [309, 176] on input "8" at bounding box center [301, 179] width 33 height 19
click at [309, 176] on input "9" at bounding box center [301, 179] width 33 height 19
click at [309, 176] on input "10" at bounding box center [301, 179] width 33 height 19
click at [309, 176] on input "11" at bounding box center [301, 179] width 33 height 19
click at [309, 176] on input "12" at bounding box center [301, 179] width 33 height 19
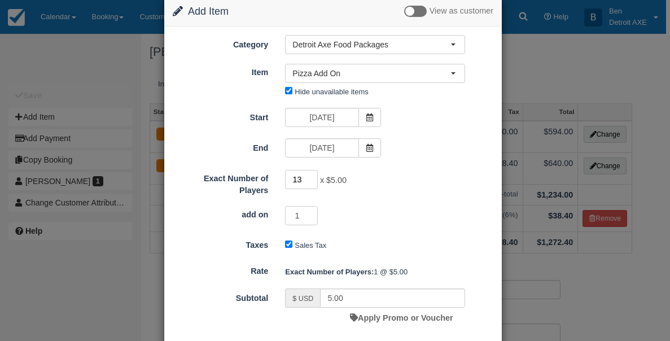
click at [309, 176] on input "13" at bounding box center [301, 179] width 33 height 19
click at [309, 176] on input "14" at bounding box center [301, 179] width 33 height 19
click at [309, 176] on input "15" at bounding box center [301, 179] width 33 height 19
click at [309, 176] on input "16" at bounding box center [301, 179] width 33 height 19
click at [309, 176] on input "17" at bounding box center [301, 179] width 33 height 19
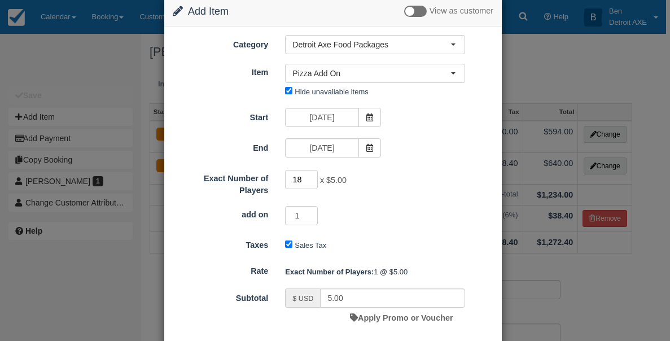
click at [309, 176] on input "18" at bounding box center [301, 179] width 33 height 19
click at [309, 176] on input "19" at bounding box center [301, 179] width 33 height 19
type input "20"
click at [309, 176] on input "20" at bounding box center [301, 179] width 33 height 19
click at [399, 194] on div "Exact Number of Players 20 x $5.00 Required." at bounding box center [333, 182] width 338 height 27
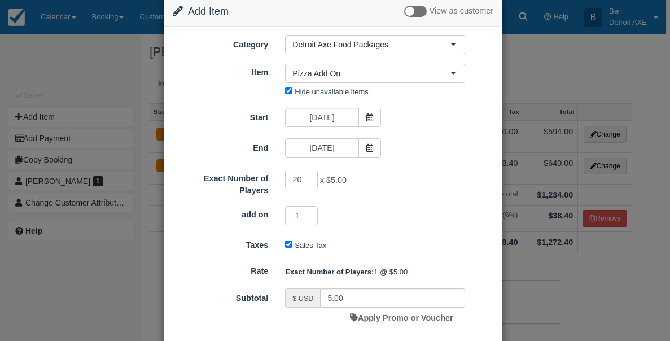
type input "100.00"
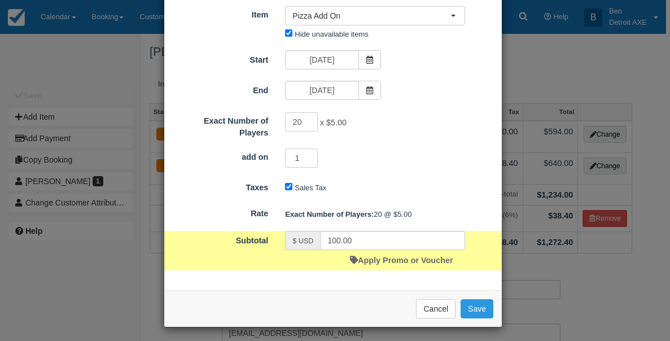
scroll to position [82, 0]
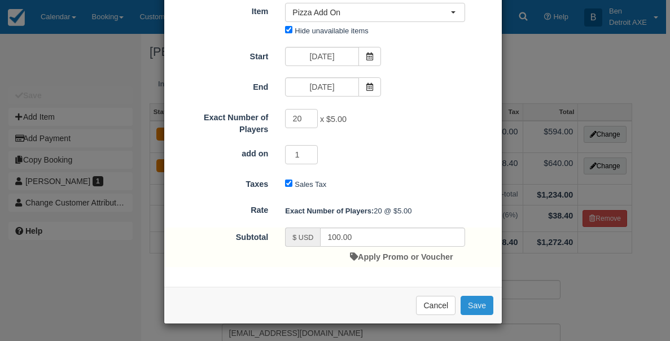
click at [471, 305] on button "Save" at bounding box center [477, 305] width 33 height 19
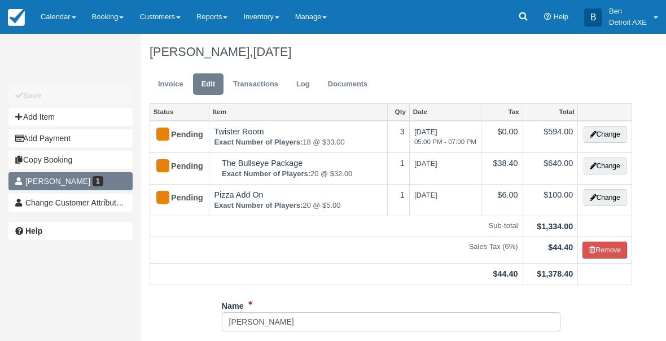
click at [90, 183] on link "[PERSON_NAME] 1" at bounding box center [70, 181] width 124 height 18
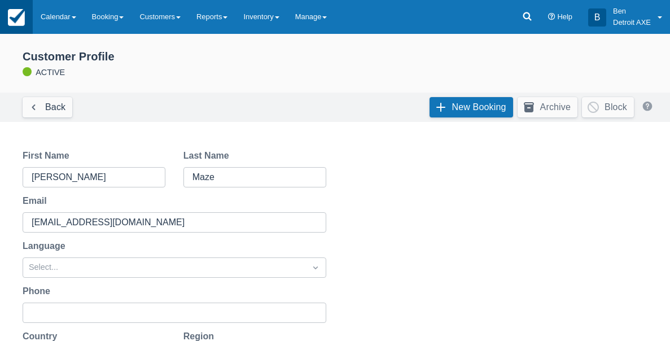
click at [15, 23] on img at bounding box center [16, 17] width 17 height 17
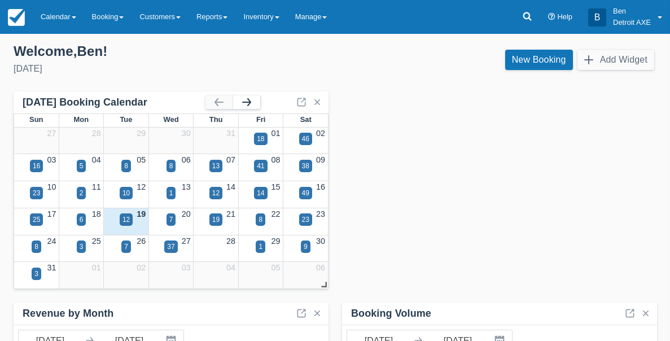
click at [247, 99] on button "button" at bounding box center [246, 102] width 27 height 14
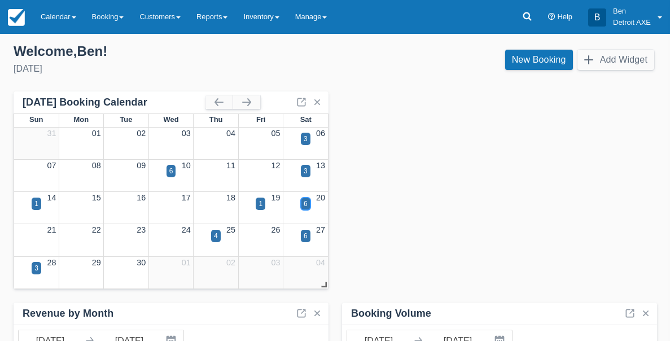
click at [308, 203] on div "6" at bounding box center [306, 204] width 10 height 12
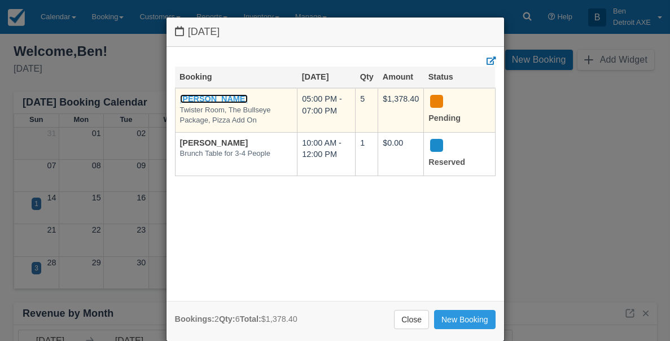
click at [211, 94] on link "[PERSON_NAME]" at bounding box center [214, 98] width 68 height 9
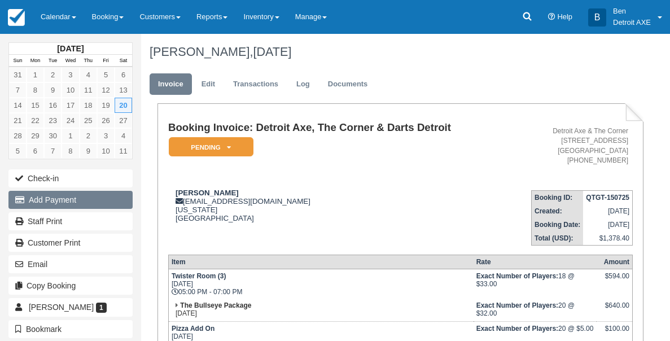
click at [91, 197] on button "Add Payment" at bounding box center [70, 200] width 124 height 18
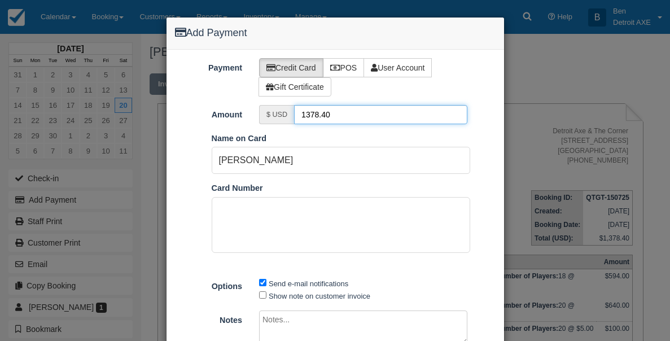
click at [329, 115] on input "1378.40" at bounding box center [380, 114] width 173 height 19
type input "100"
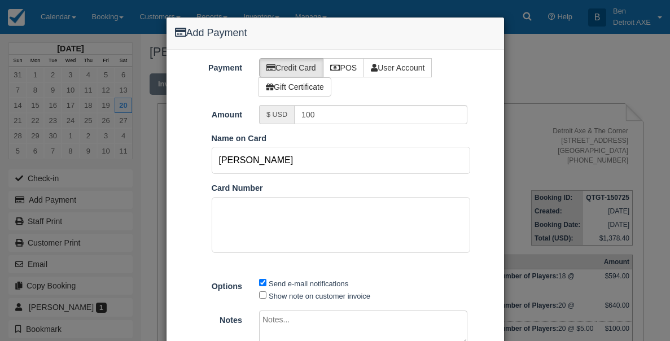
click at [334, 151] on input "[PERSON_NAME]" at bounding box center [341, 160] width 259 height 27
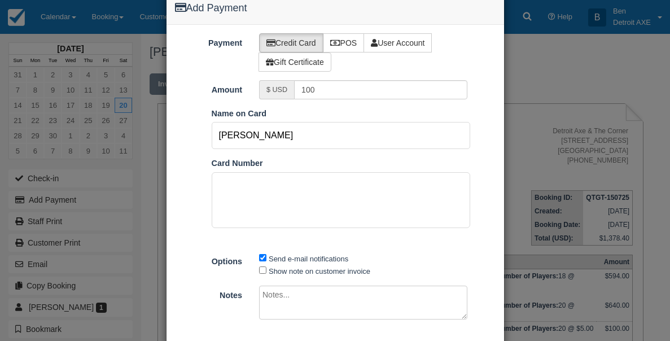
drag, startPoint x: 248, startPoint y: 139, endPoint x: 231, endPoint y: 139, distance: 17.5
click at [231, 139] on input "[PERSON_NAME]" at bounding box center [341, 135] width 259 height 27
click at [265, 137] on input "[PERSON_NAME]" at bounding box center [341, 135] width 259 height 27
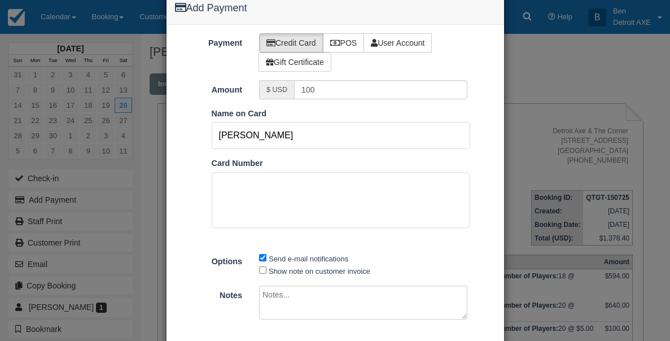
type input "[PERSON_NAME]"
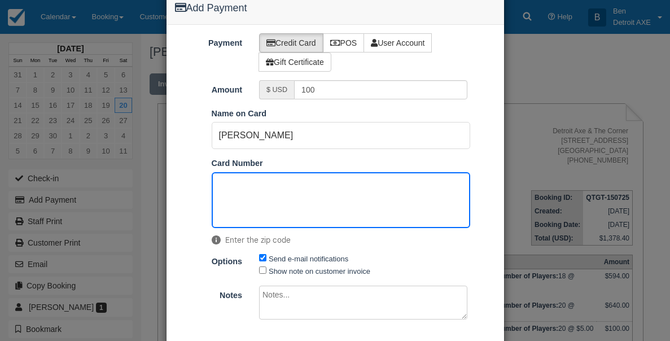
click at [480, 151] on ol "Pay in Square App Name on Card [PERSON_NAME] Card Number Enter the zip code" at bounding box center [336, 180] width 338 height 144
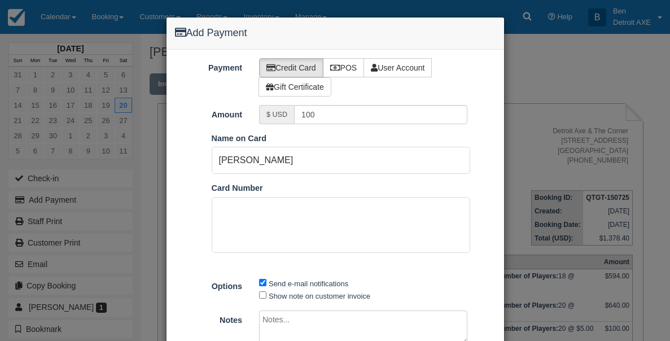
scroll to position [87, 0]
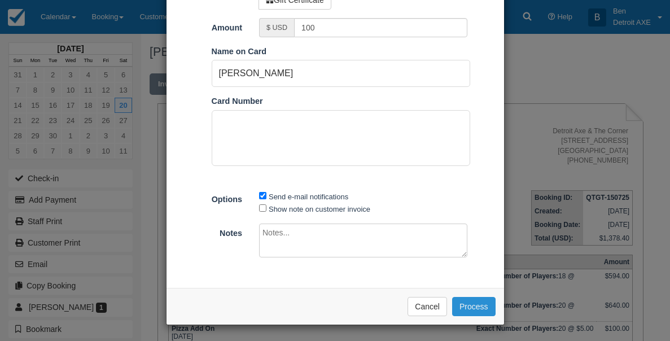
click at [476, 301] on button "Process" at bounding box center [473, 306] width 43 height 19
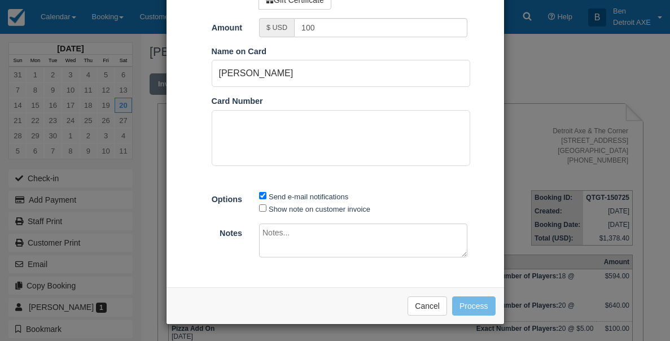
scroll to position [86, 0]
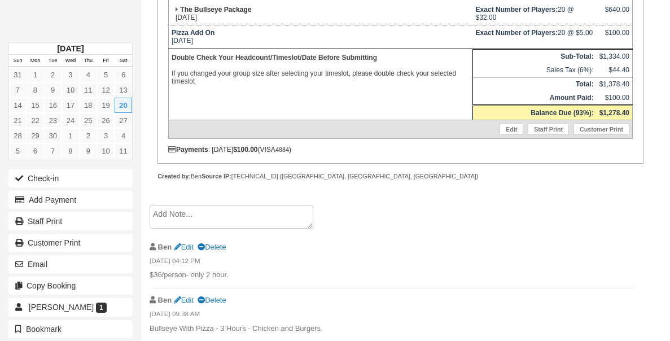
scroll to position [357, 0]
click at [270, 210] on textarea at bounding box center [232, 217] width 164 height 24
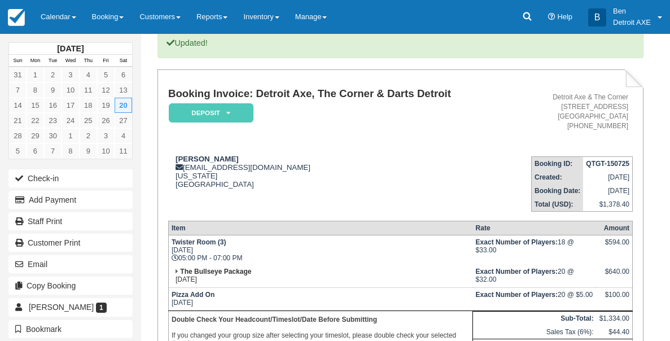
scroll to position [0, 0]
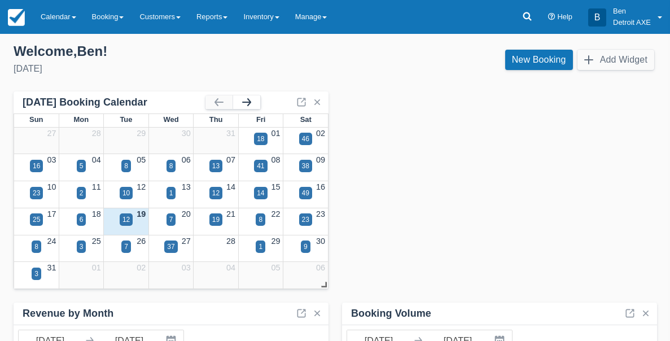
click at [248, 97] on button "button" at bounding box center [246, 102] width 27 height 14
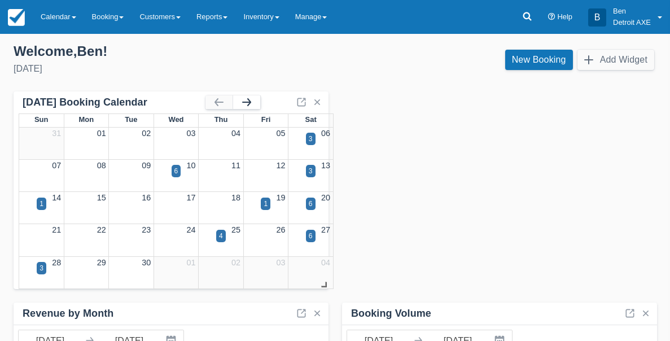
click at [248, 97] on button "button" at bounding box center [246, 102] width 27 height 14
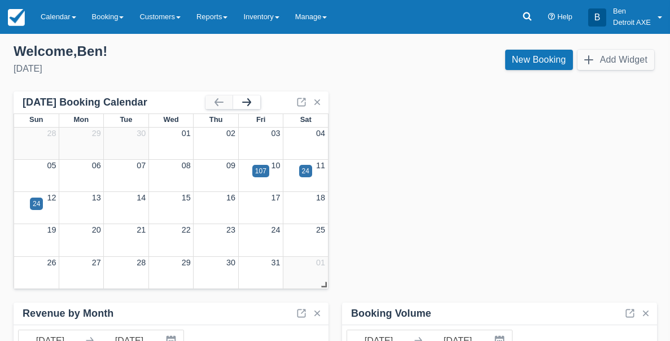
click at [248, 97] on button "button" at bounding box center [246, 102] width 27 height 14
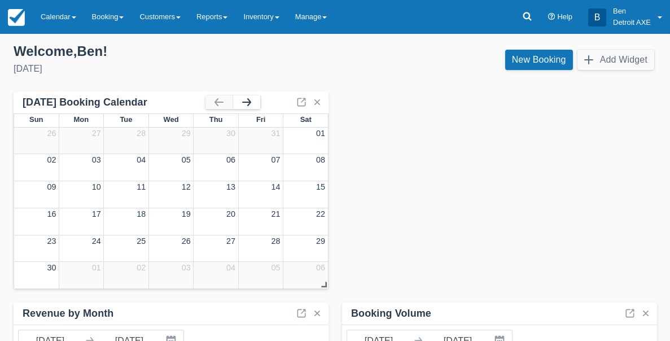
click at [248, 98] on button "button" at bounding box center [246, 102] width 27 height 14
